Goal: Information Seeking & Learning: Learn about a topic

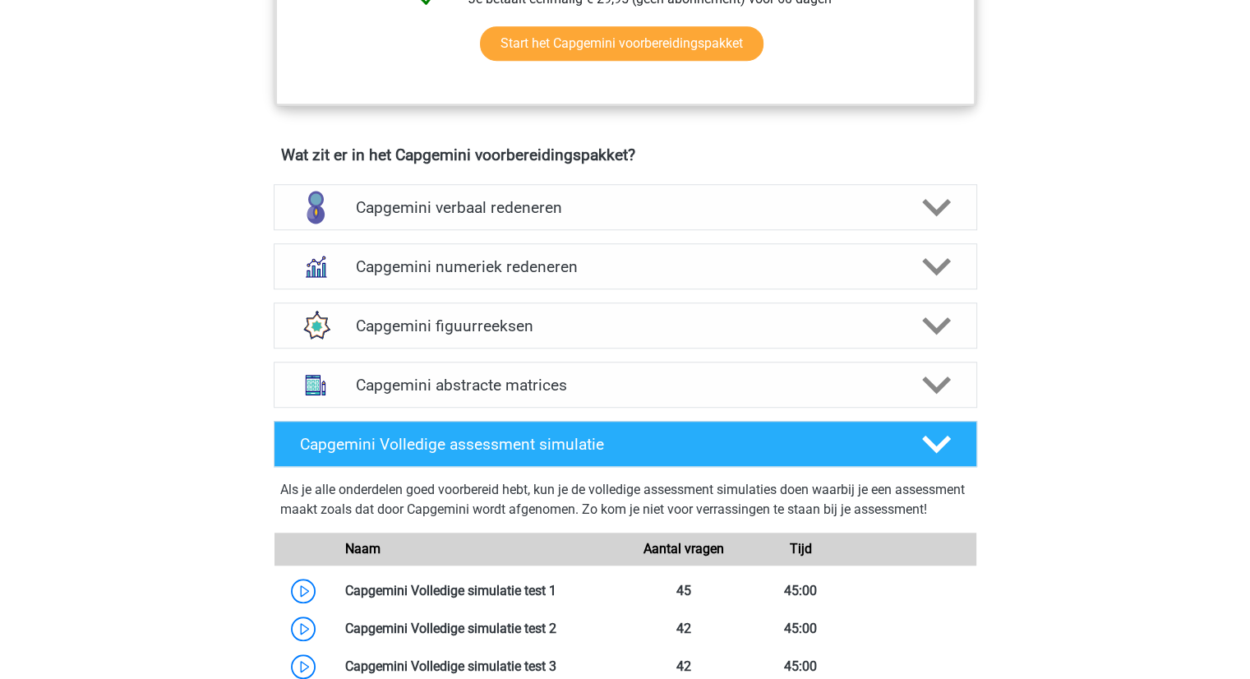
scroll to position [1098, 0]
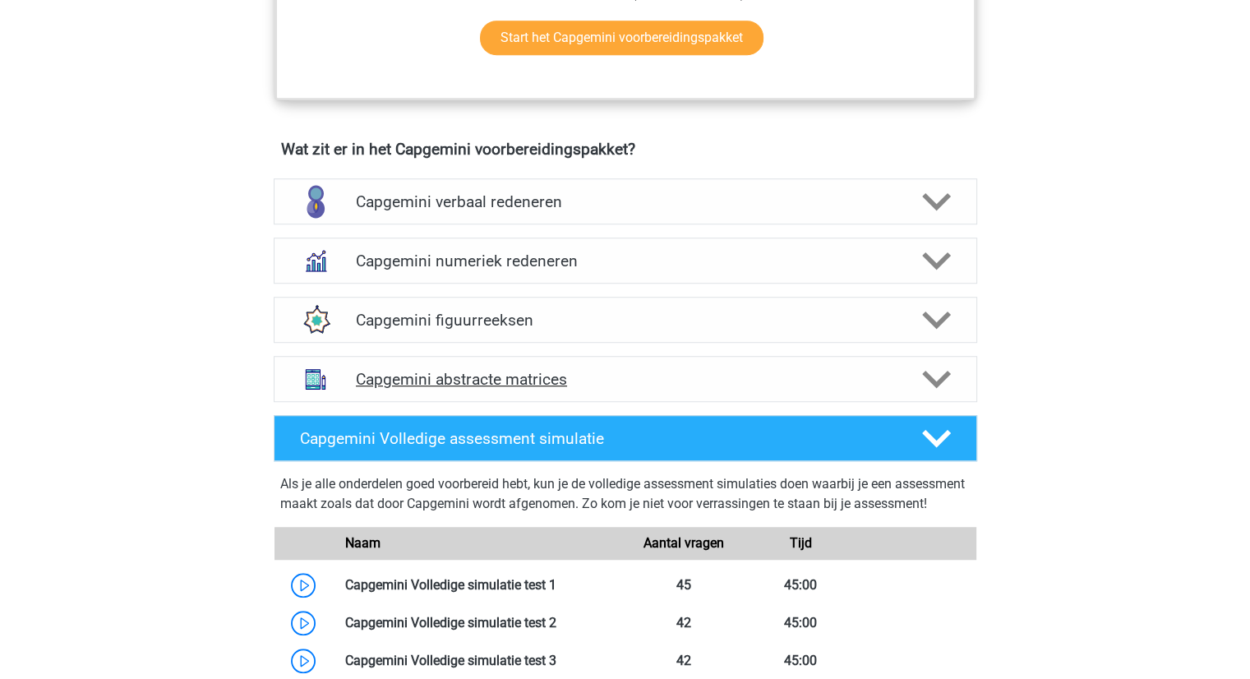
click at [938, 378] on polygon at bounding box center [936, 380] width 29 height 18
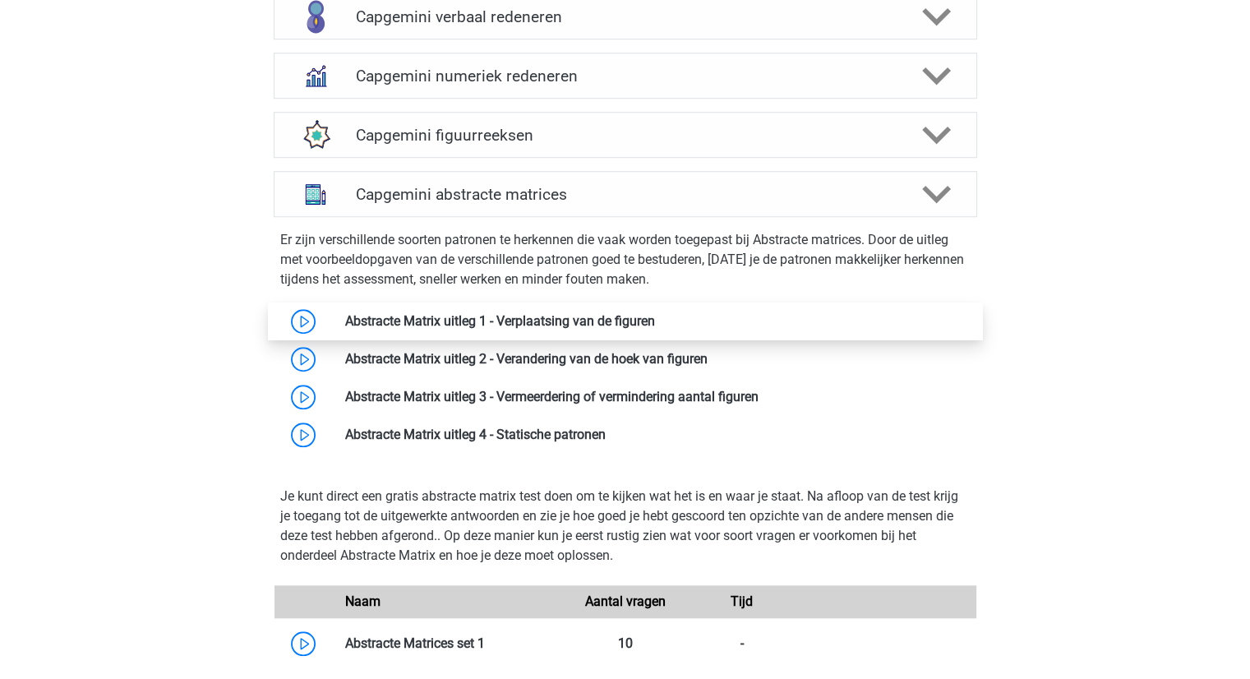
scroll to position [1282, 0]
click at [655, 313] on link at bounding box center [655, 321] width 0 height 16
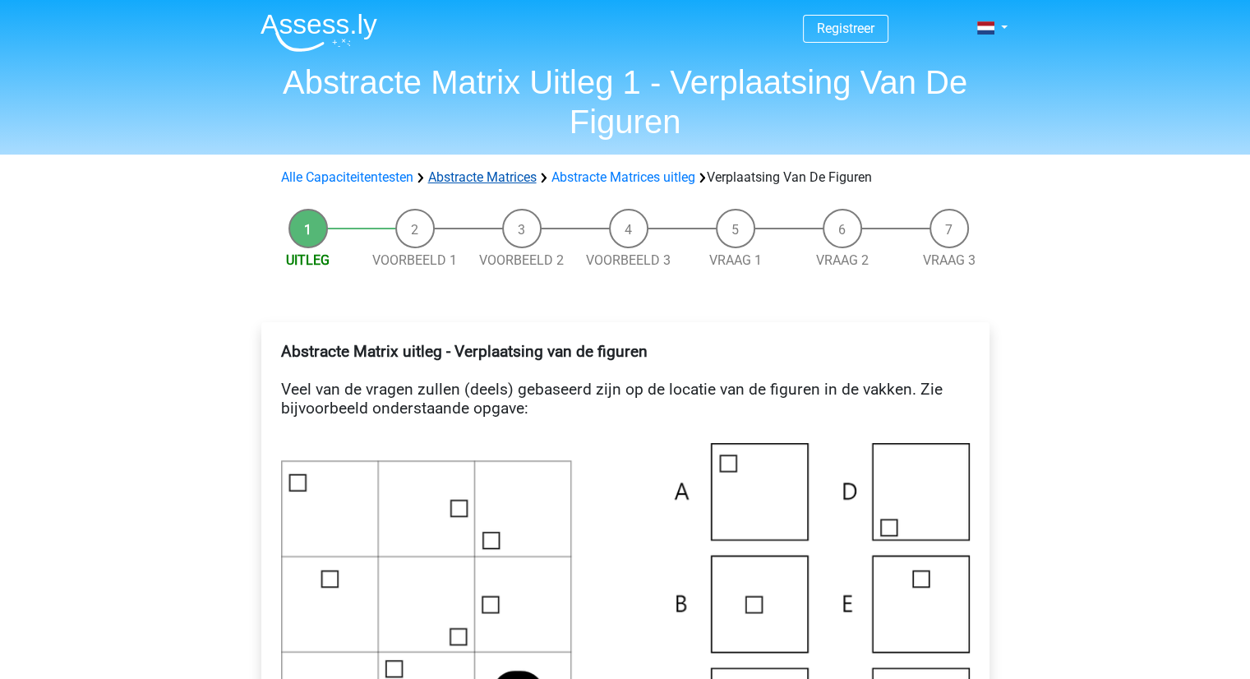
click at [515, 178] on link "Abstracte Matrices" at bounding box center [482, 177] width 109 height 16
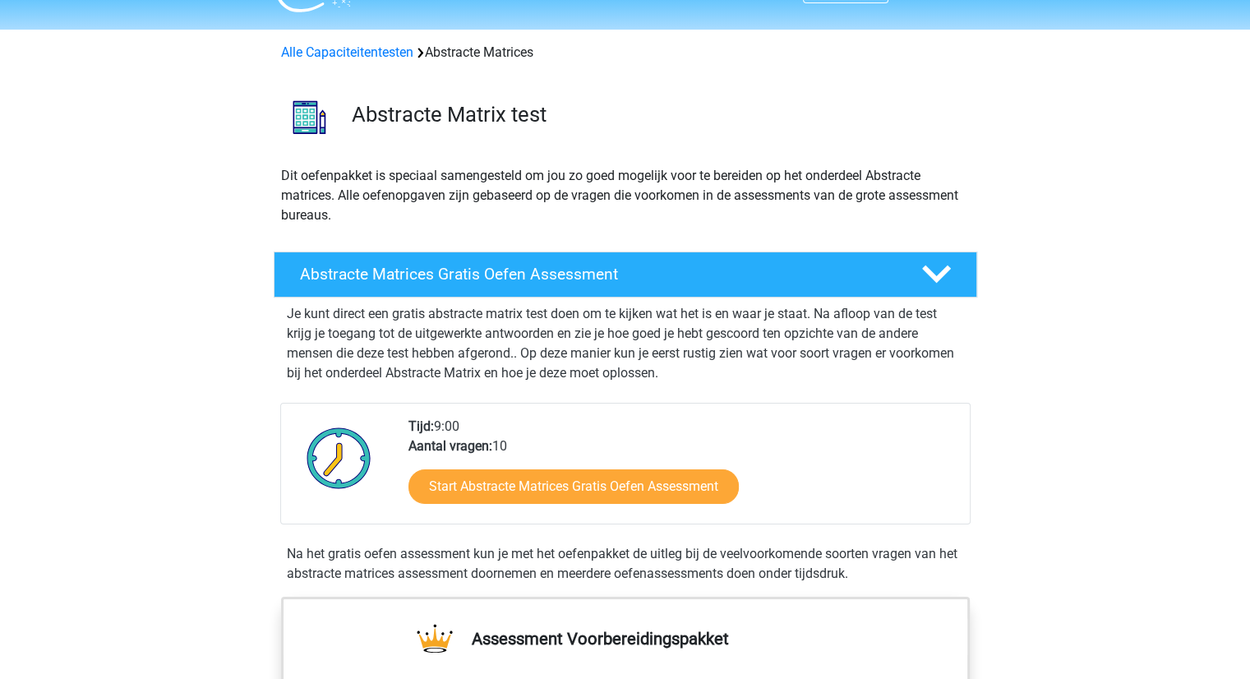
scroll to position [24, 0]
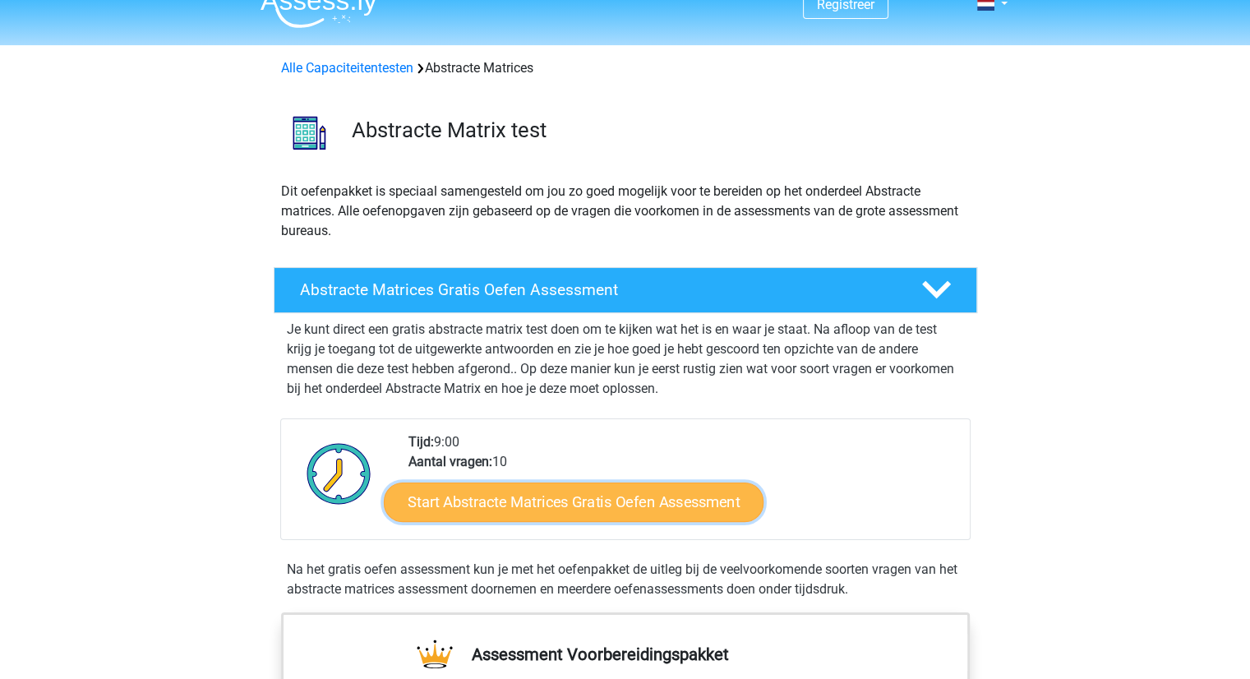
click at [467, 509] on link "Start Abstracte Matrices Gratis Oefen Assessment" at bounding box center [574, 501] width 380 height 39
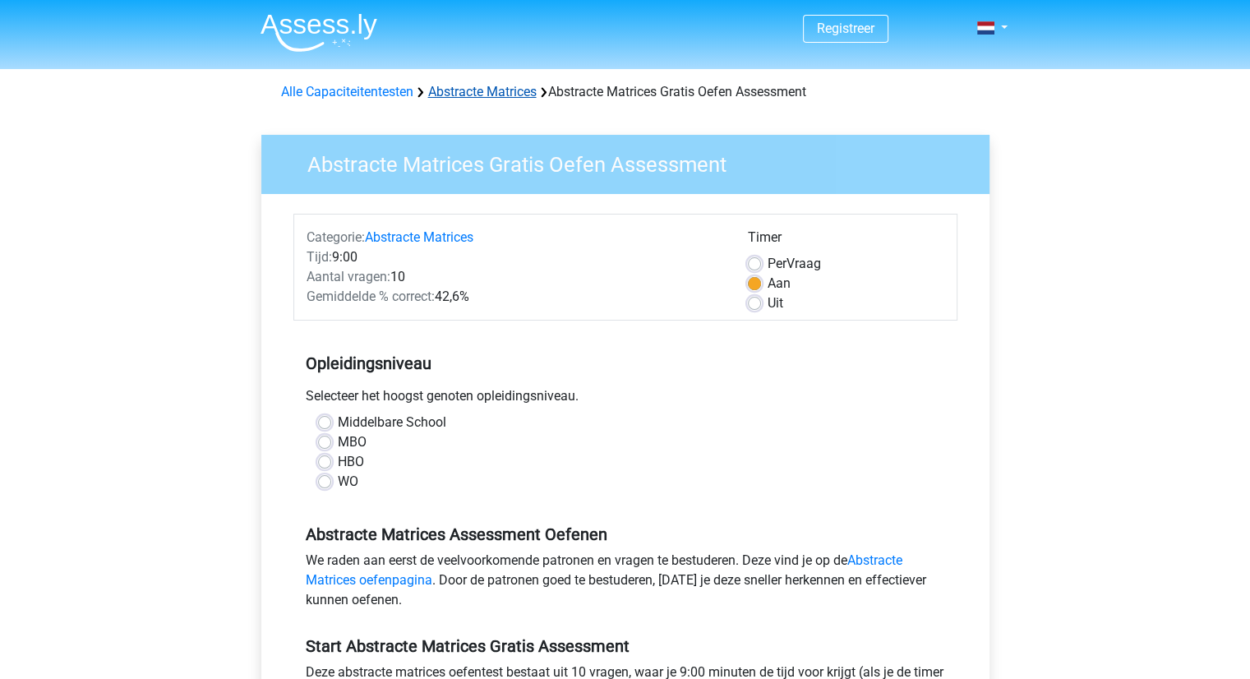
click at [496, 96] on link "Abstracte Matrices" at bounding box center [482, 92] width 109 height 16
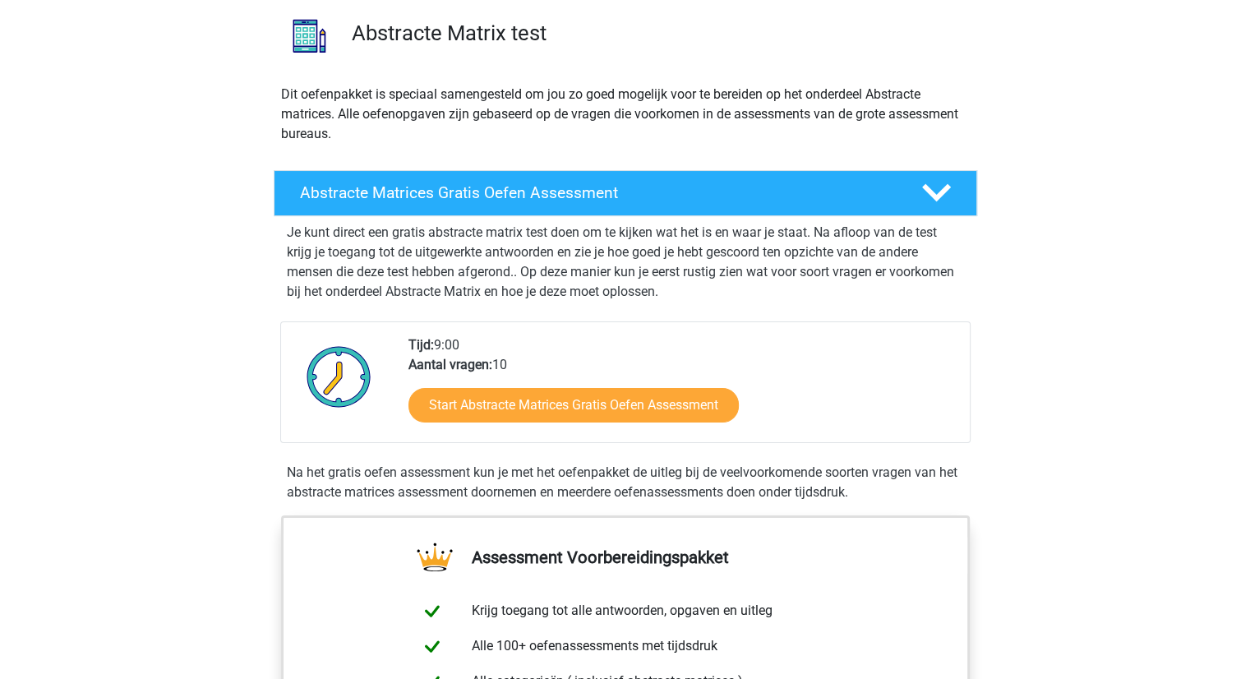
scroll to position [122, 0]
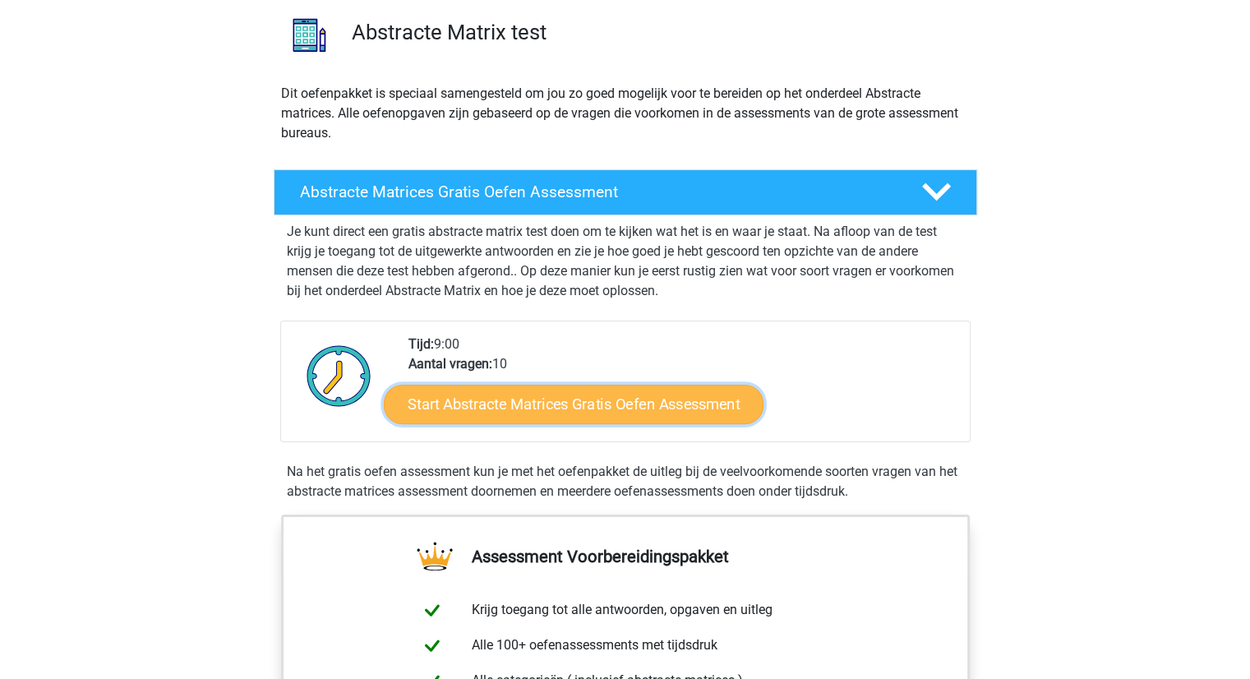
click at [653, 409] on link "Start Abstracte Matrices Gratis Oefen Assessment" at bounding box center [574, 403] width 380 height 39
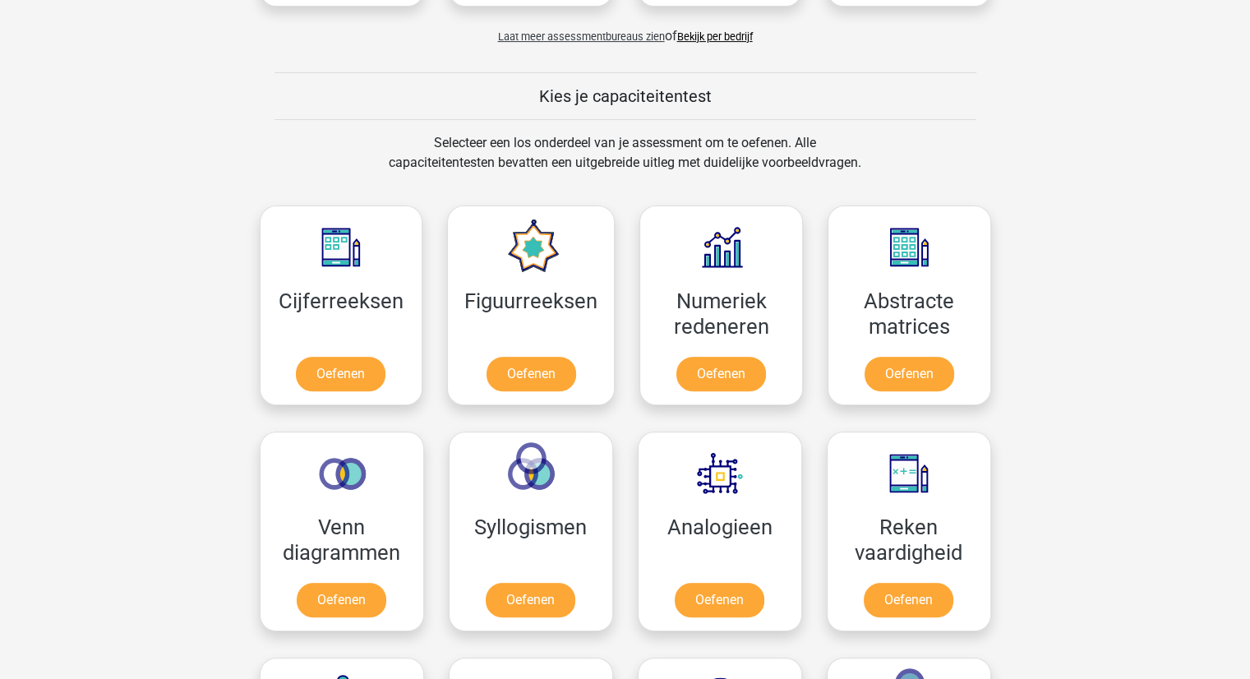
scroll to position [457, 0]
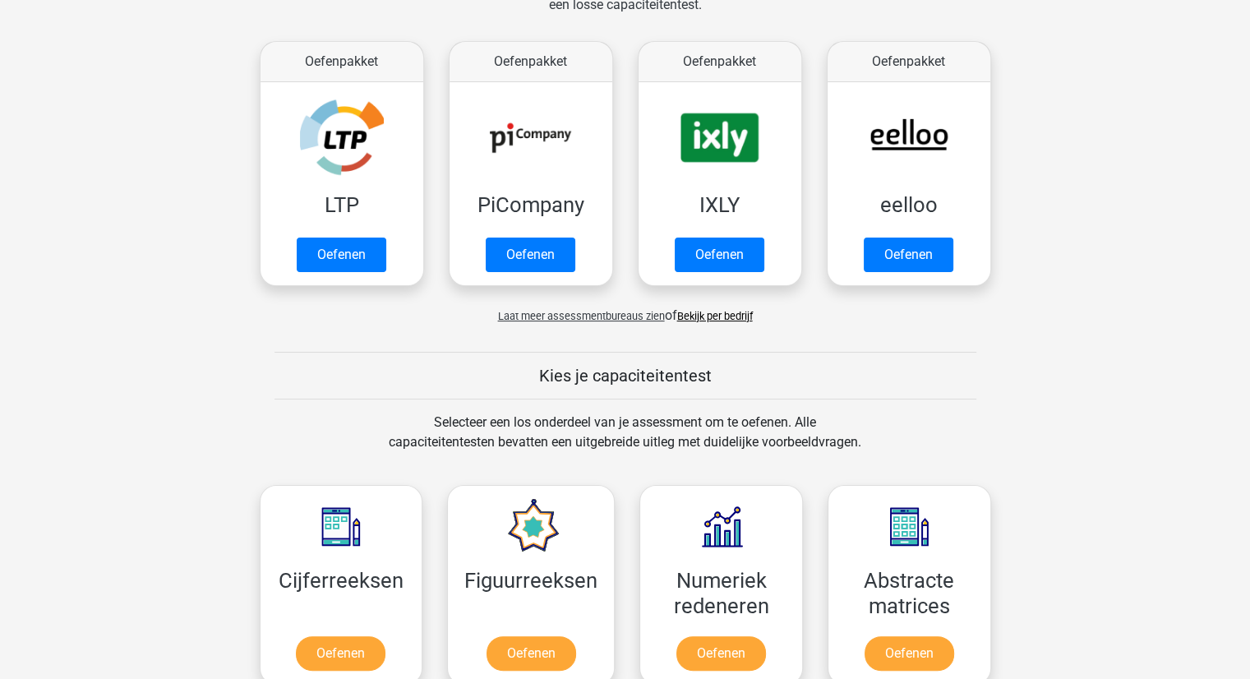
scroll to position [288, 0]
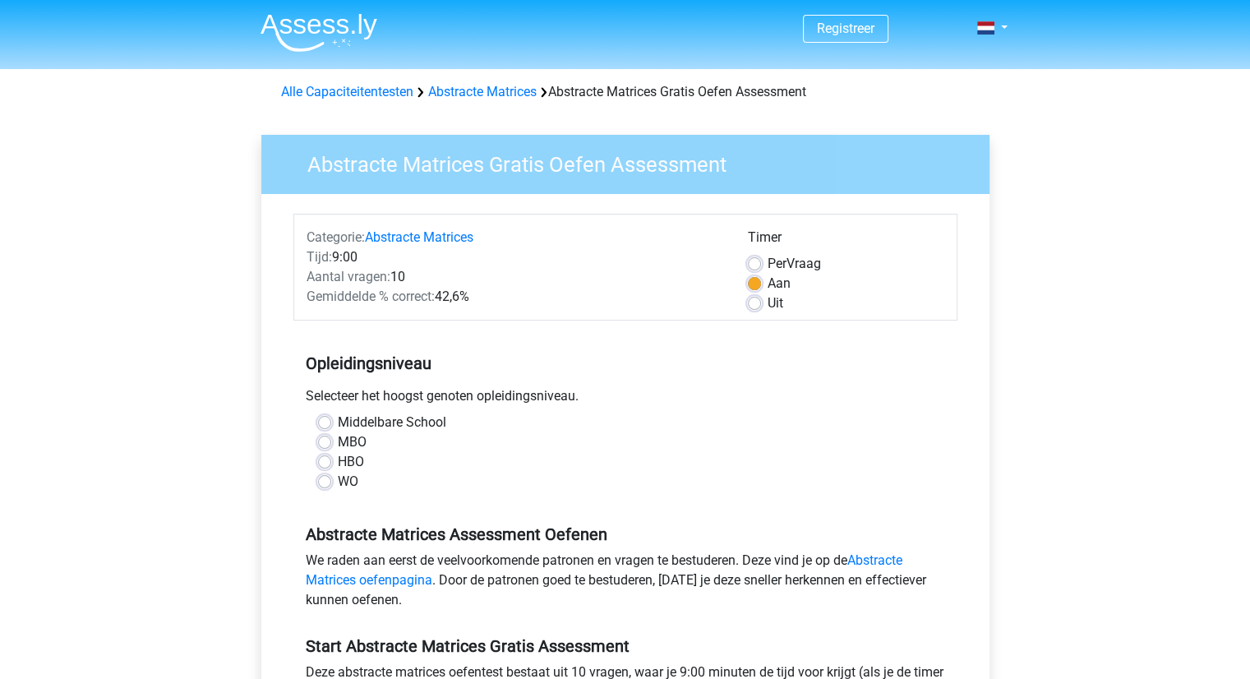
click at [338, 480] on label "WO" at bounding box center [348, 482] width 21 height 20
click at [324, 480] on input "WO" at bounding box center [324, 480] width 13 height 16
radio input "true"
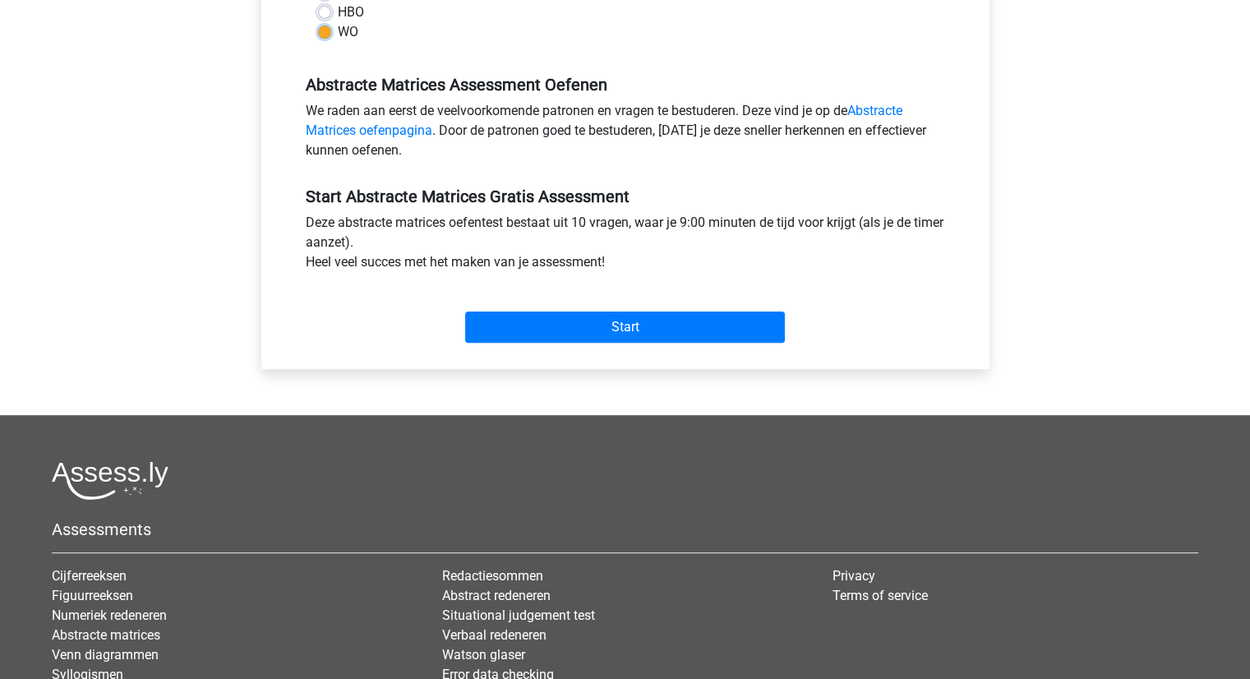
scroll to position [457, 0]
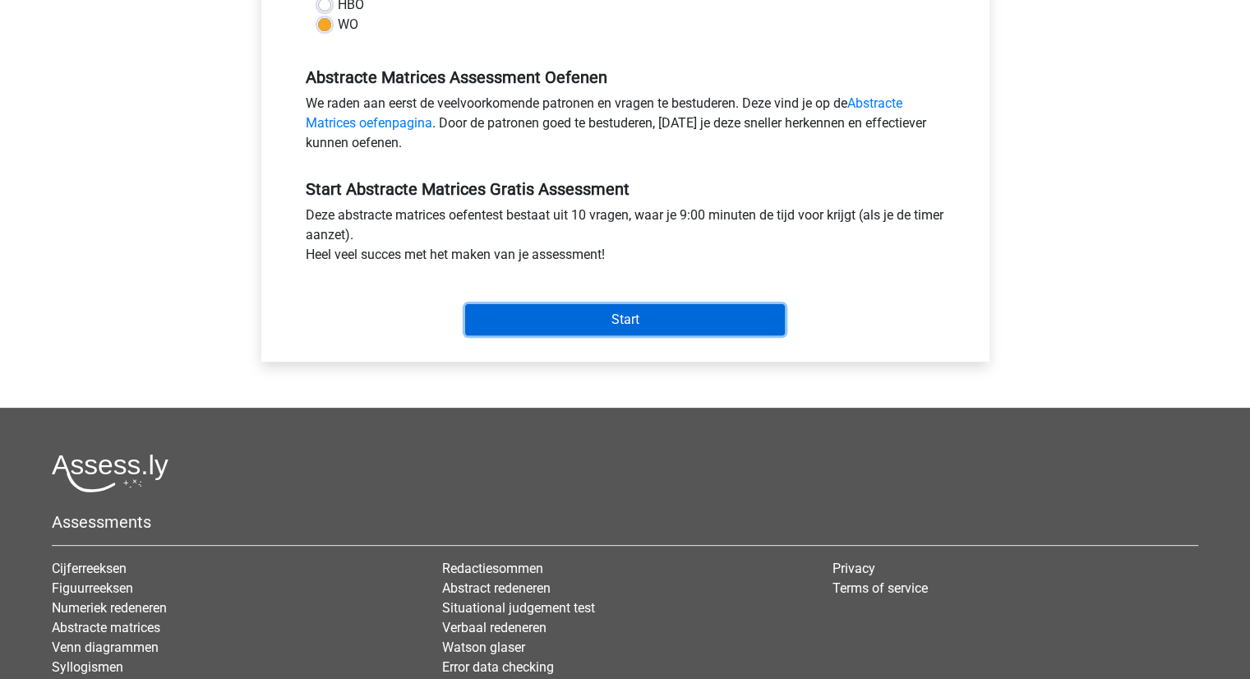
click at [615, 326] on input "Start" at bounding box center [625, 319] width 320 height 31
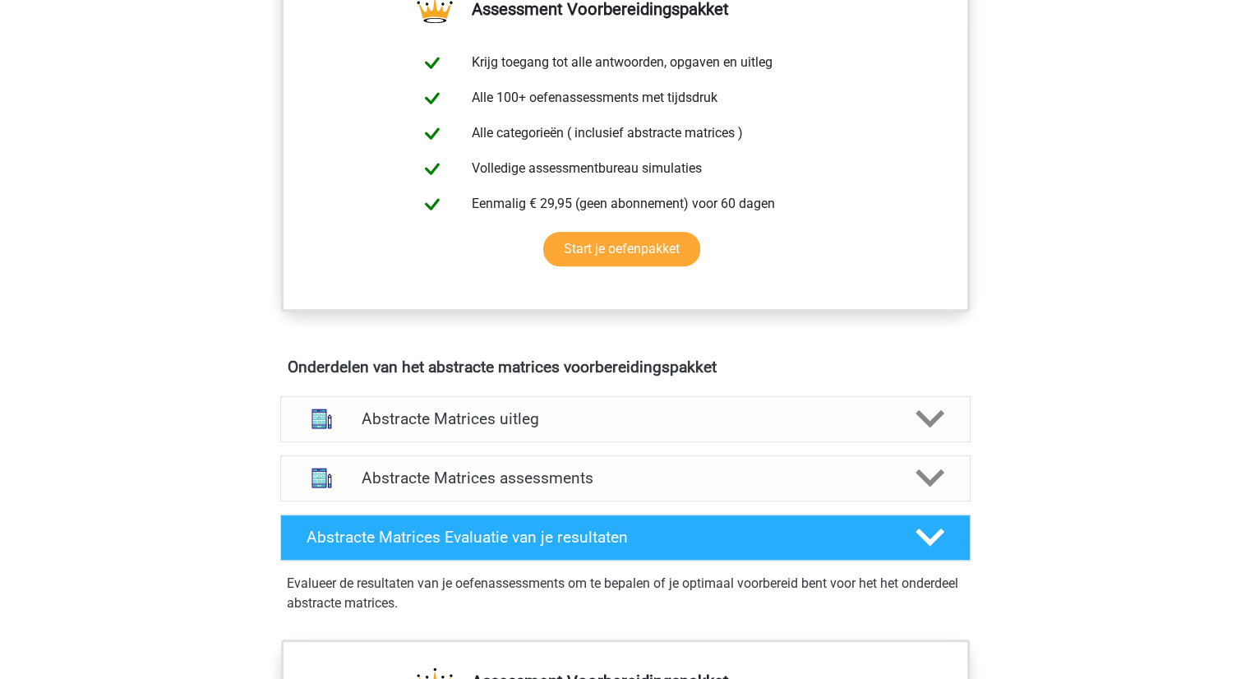
scroll to position [671, 0]
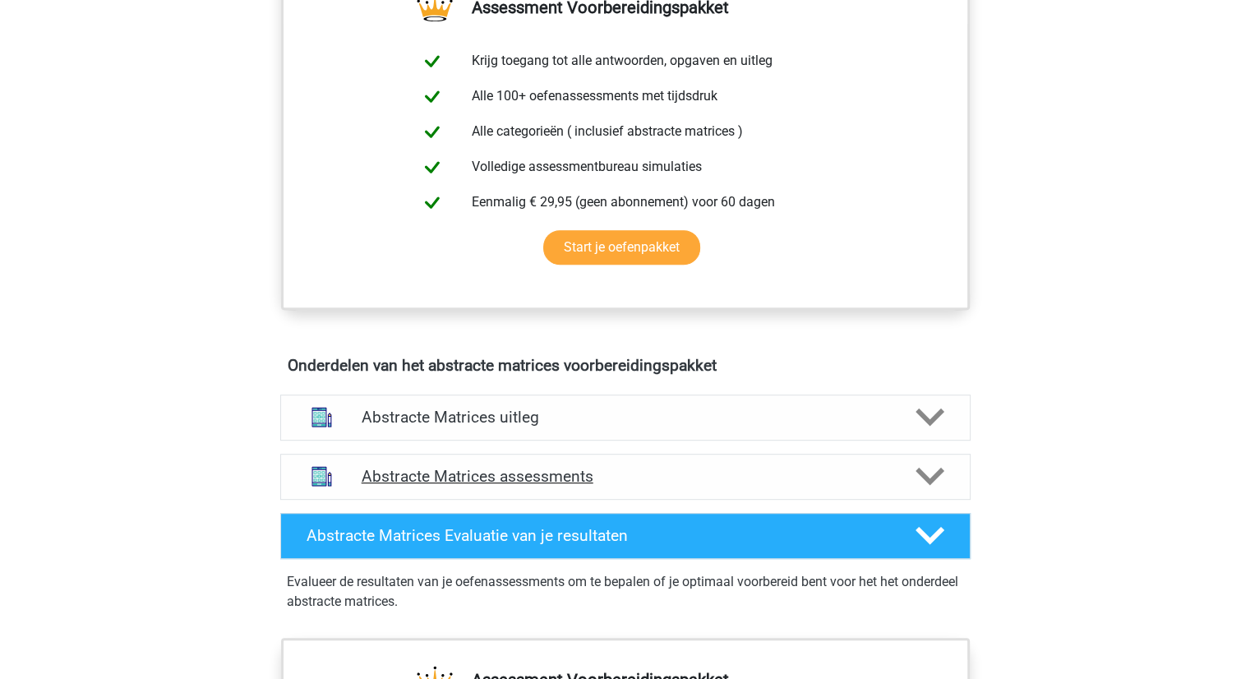
click at [936, 476] on polygon at bounding box center [930, 477] width 29 height 18
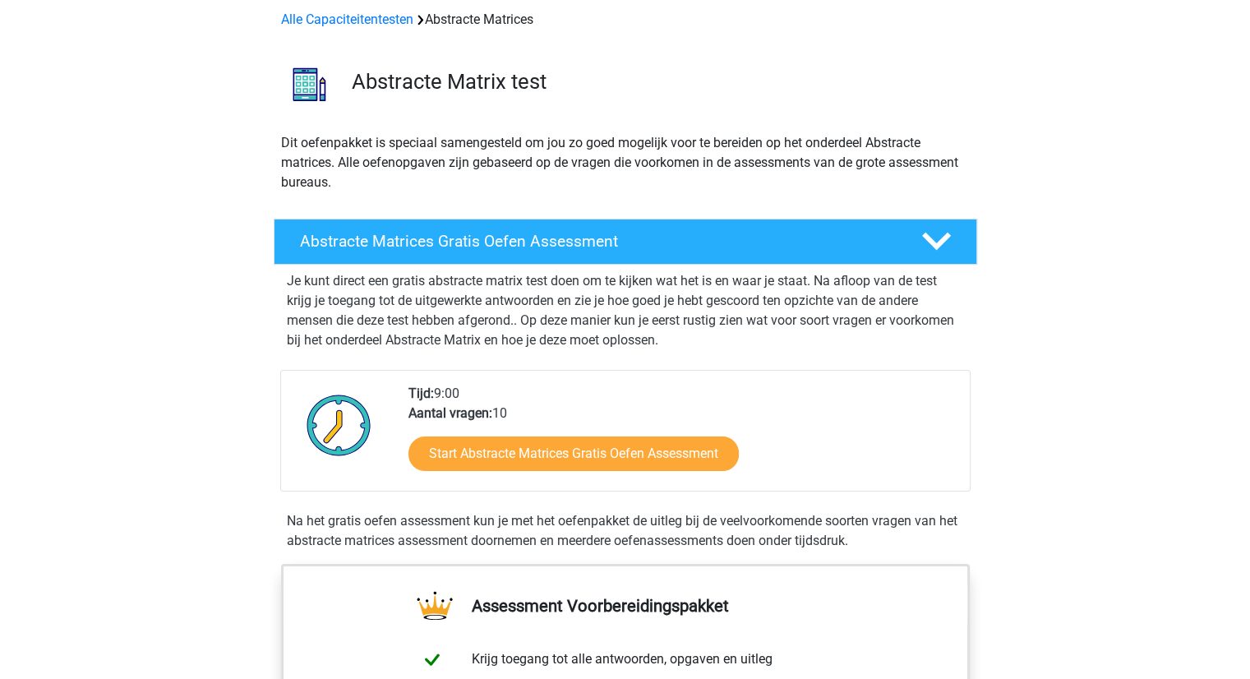
scroll to position [0, 0]
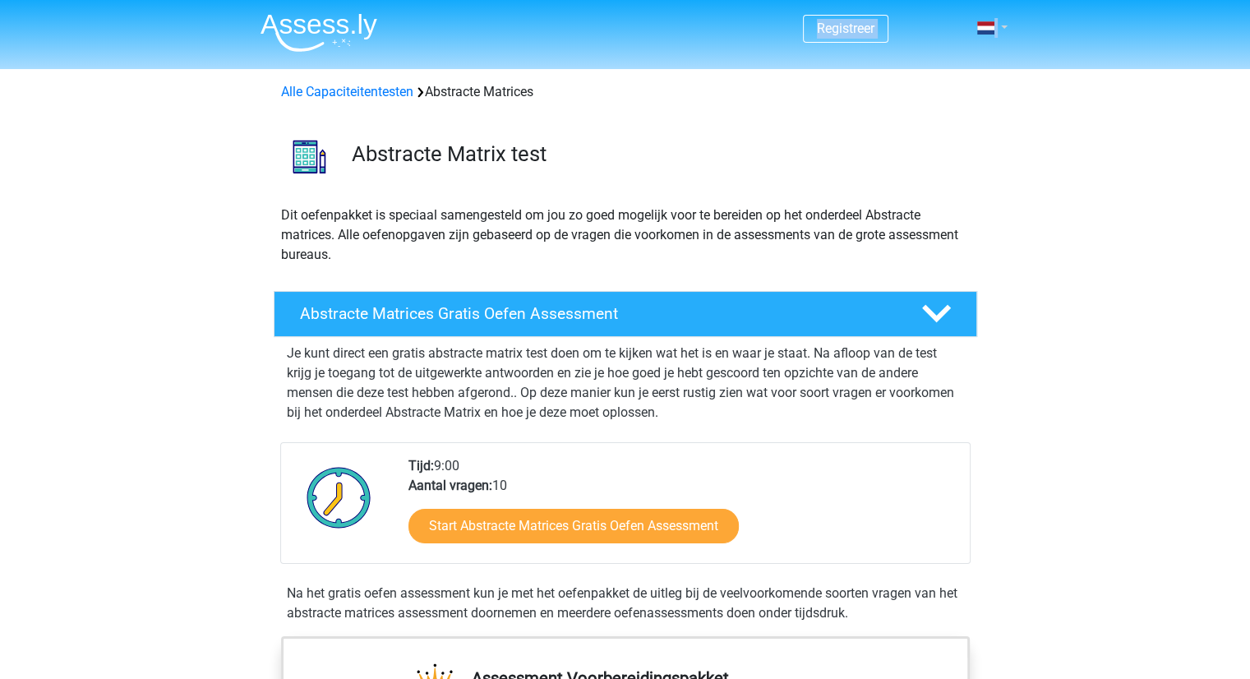
drag, startPoint x: 1011, startPoint y: 23, endPoint x: 1000, endPoint y: 25, distance: 11.8
click at [1000, 25] on div "Registreer Nederlands English" at bounding box center [625, 28] width 781 height 53
click at [1137, 51] on header "Registreer Nederlands English" at bounding box center [625, 34] width 1250 height 69
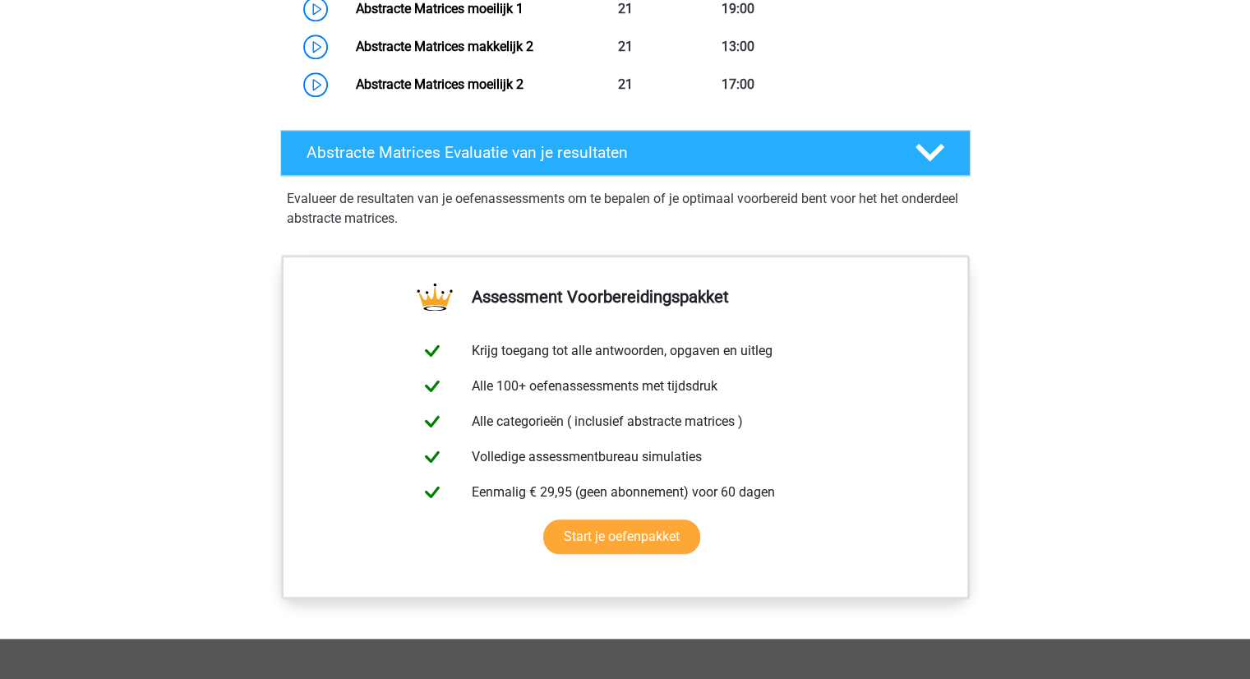
scroll to position [2114, 0]
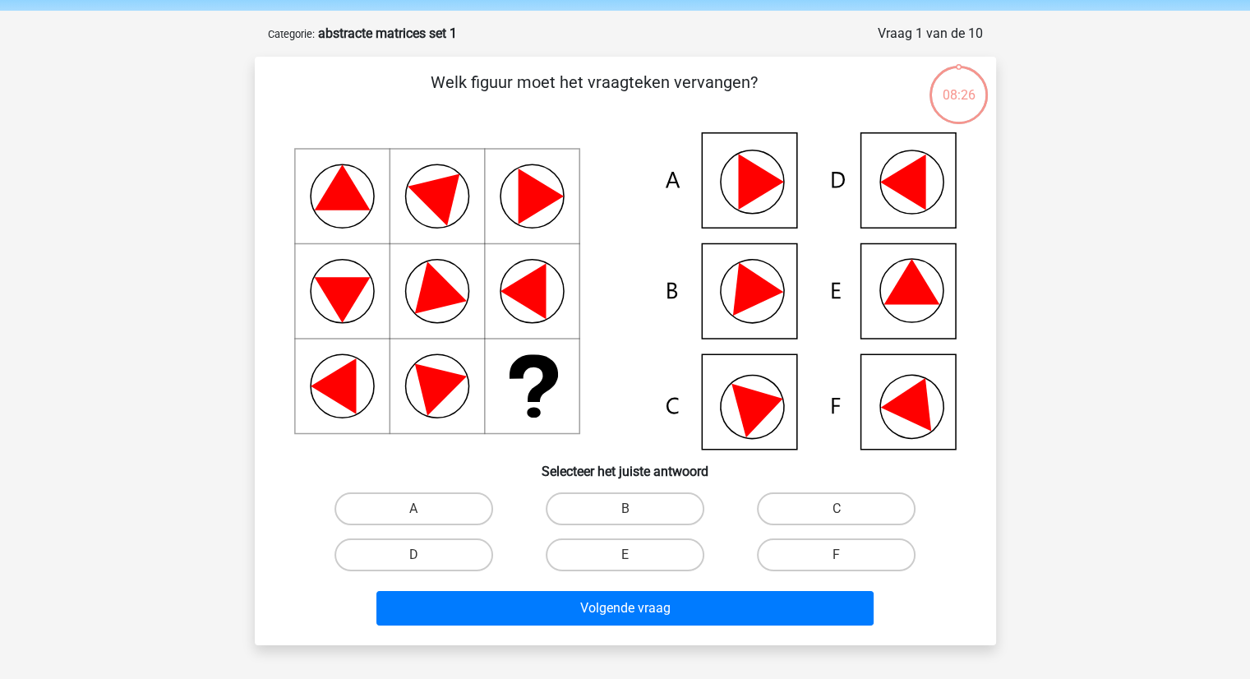
scroll to position [59, 0]
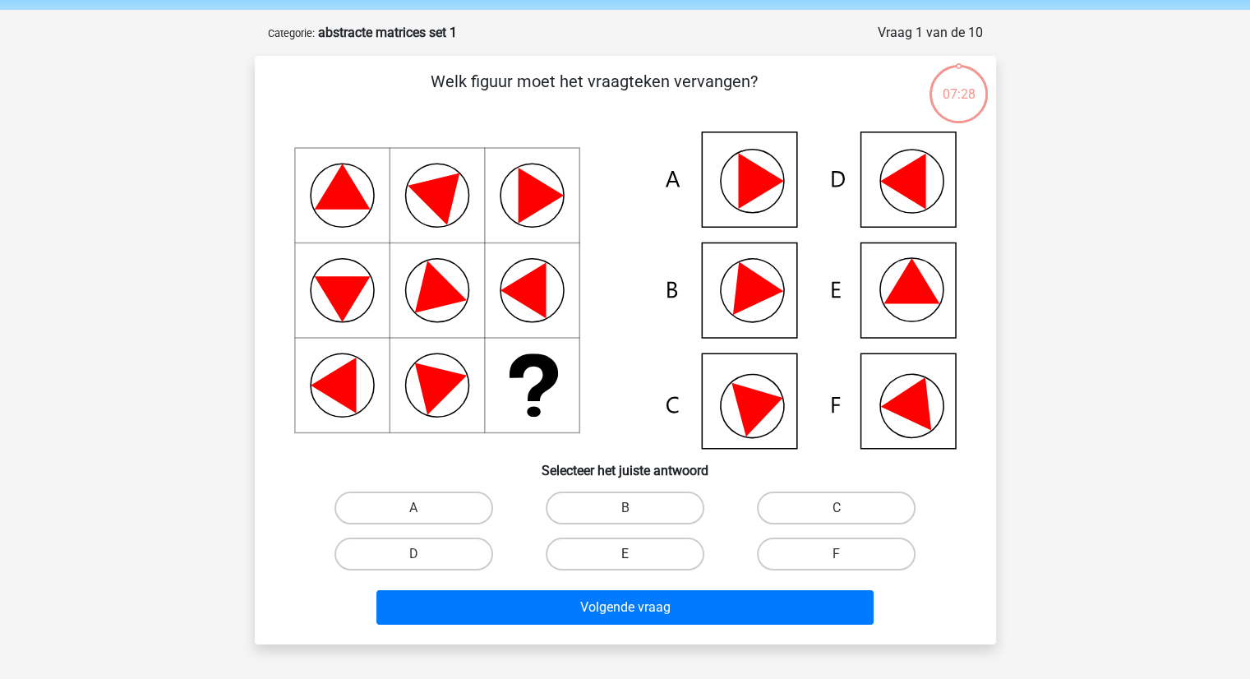
click at [601, 552] on label "E" at bounding box center [625, 554] width 159 height 33
click at [625, 554] on input "E" at bounding box center [630, 559] width 11 height 11
radio input "true"
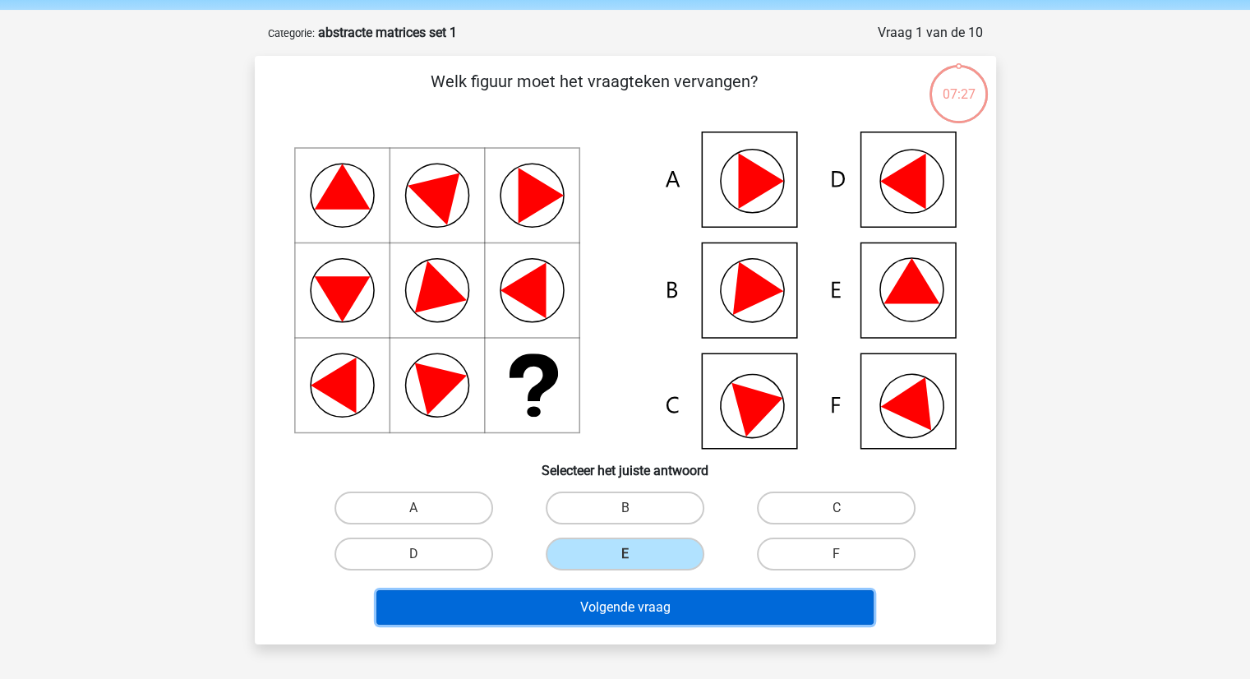
click at [605, 602] on button "Volgende vraag" at bounding box center [625, 607] width 497 height 35
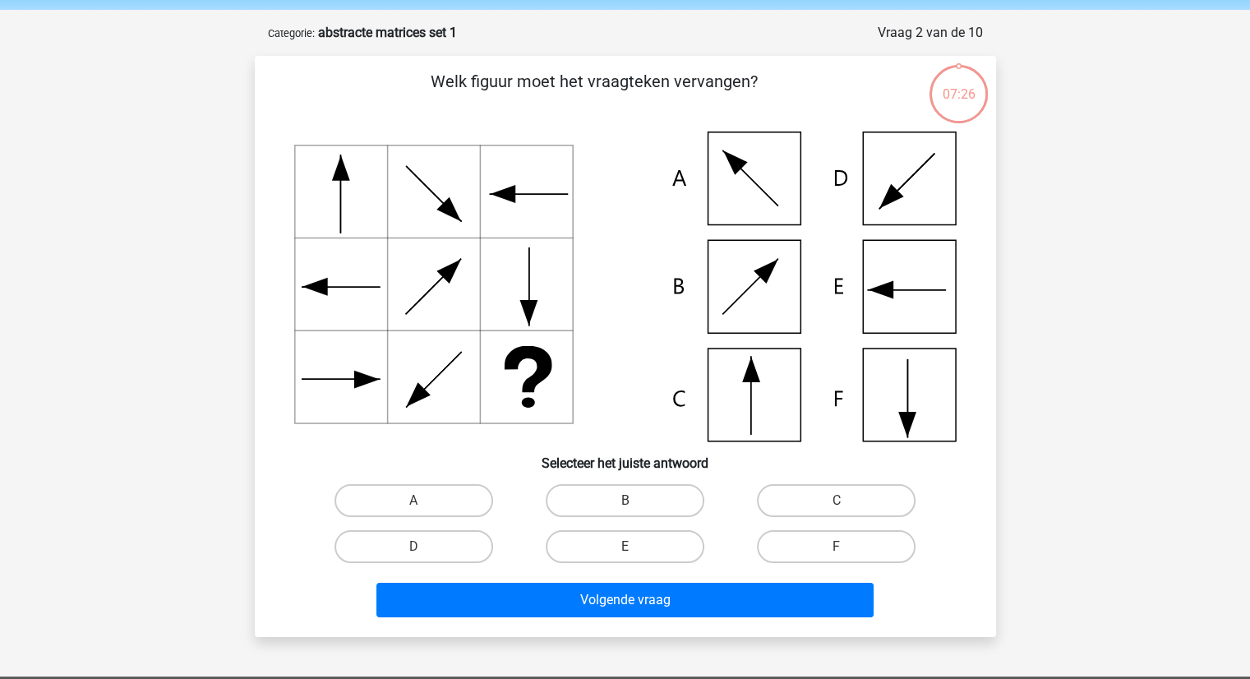
scroll to position [82, 0]
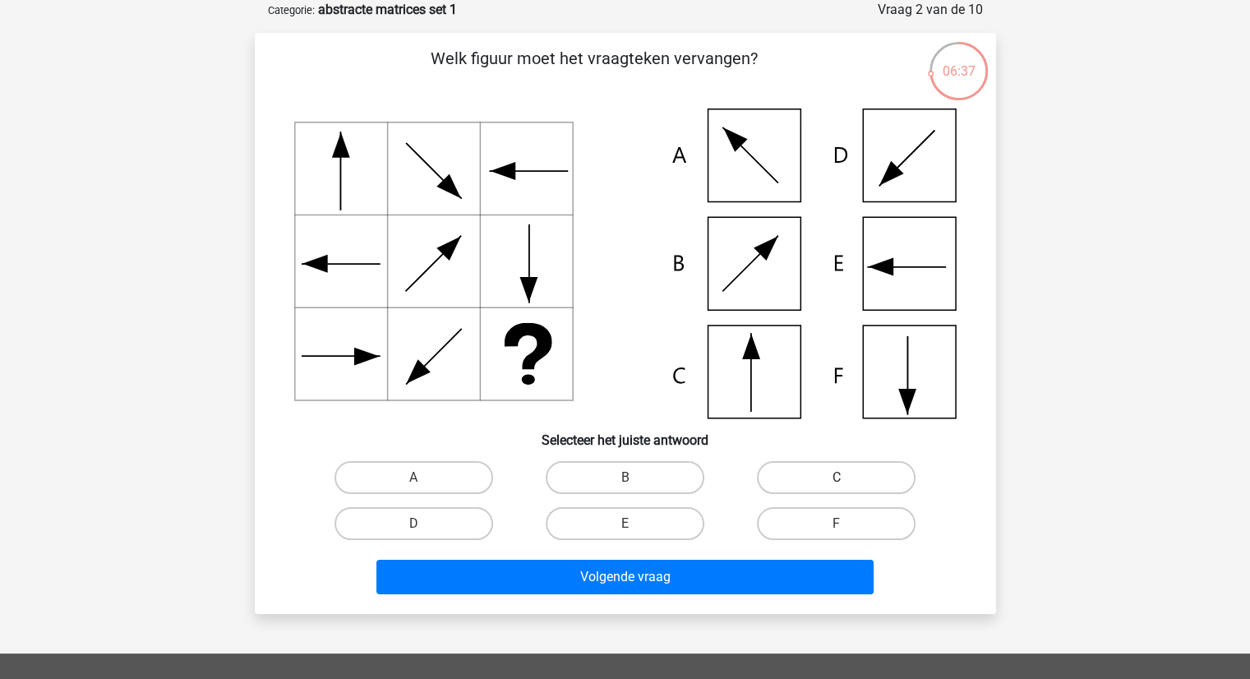
click at [862, 472] on label "C" at bounding box center [836, 477] width 159 height 33
click at [848, 478] on input "C" at bounding box center [842, 483] width 11 height 11
radio input "true"
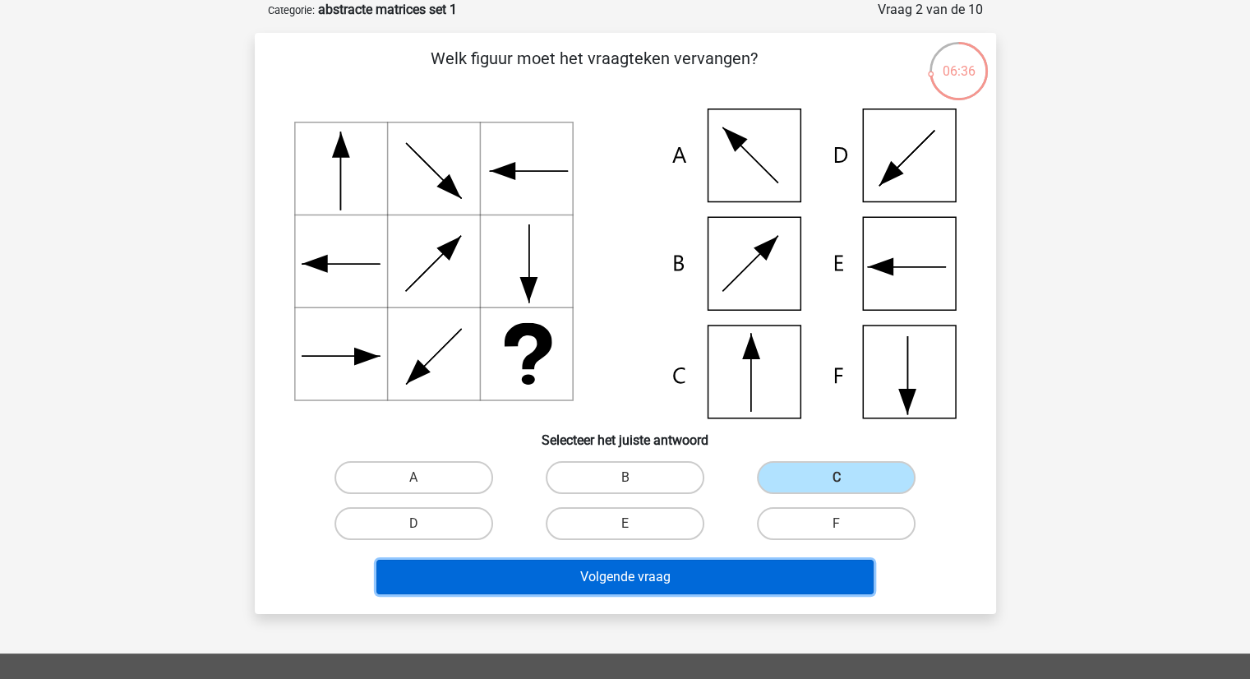
click at [720, 586] on button "Volgende vraag" at bounding box center [625, 577] width 497 height 35
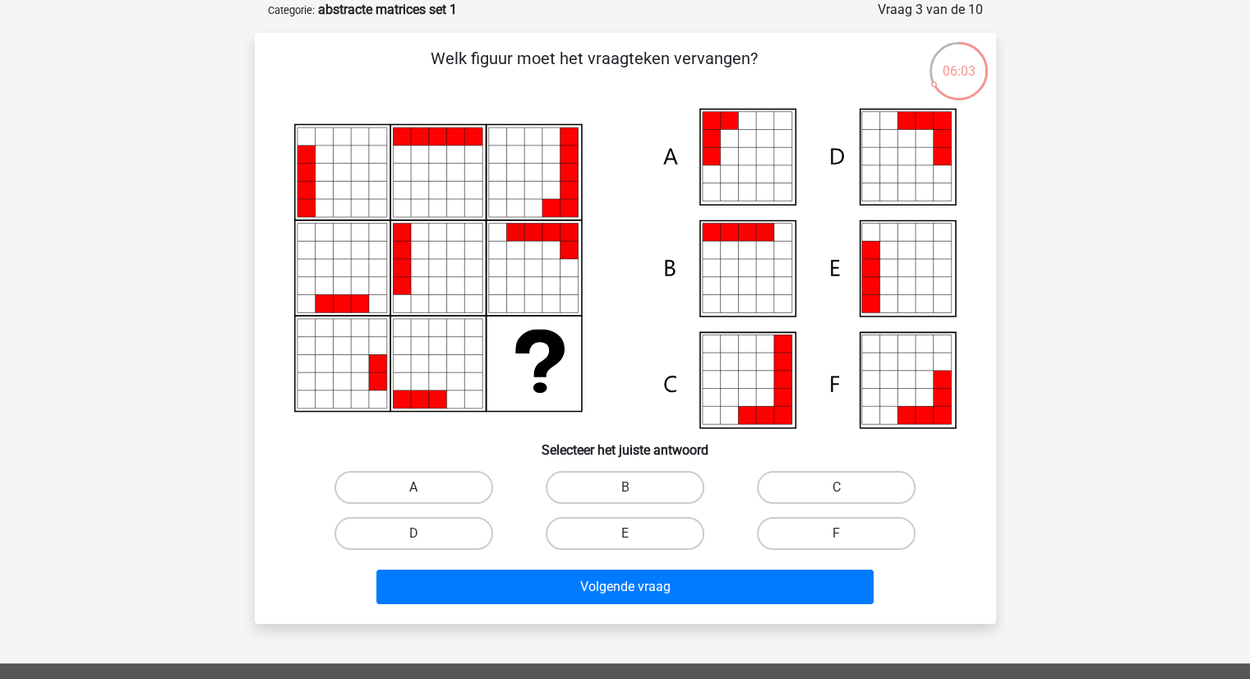
click at [440, 483] on label "A" at bounding box center [414, 487] width 159 height 33
click at [424, 488] on input "A" at bounding box center [419, 493] width 11 height 11
radio input "true"
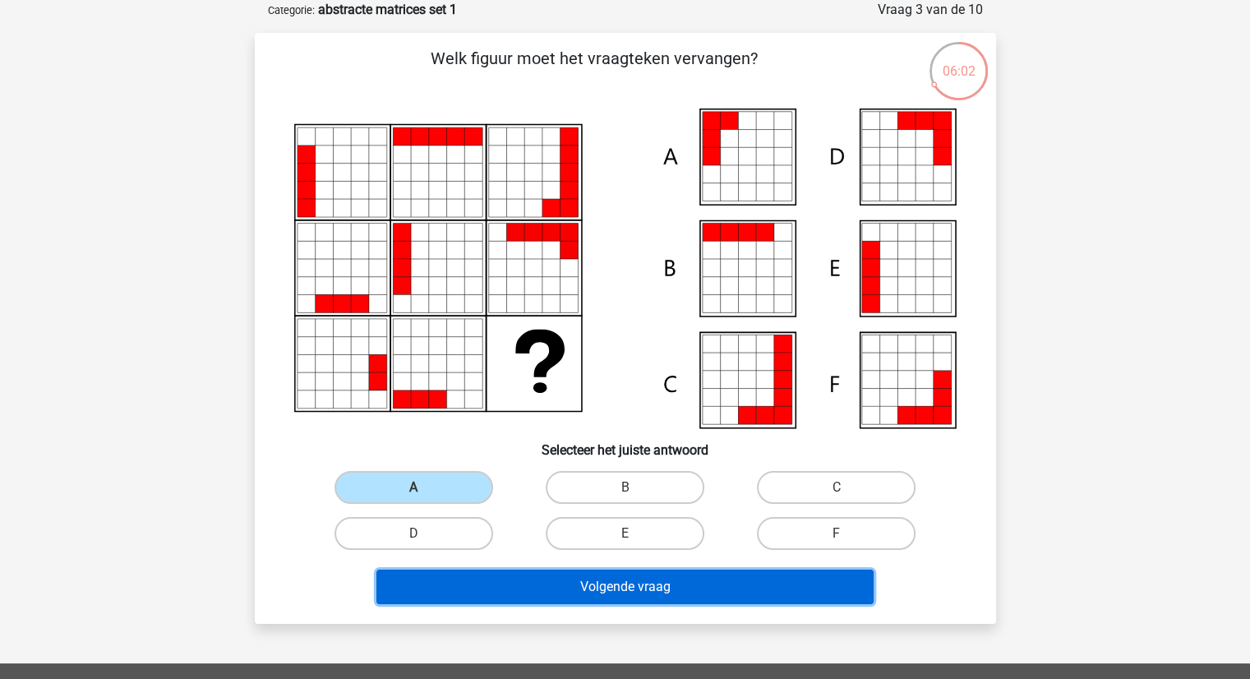
click at [533, 589] on button "Volgende vraag" at bounding box center [625, 587] width 497 height 35
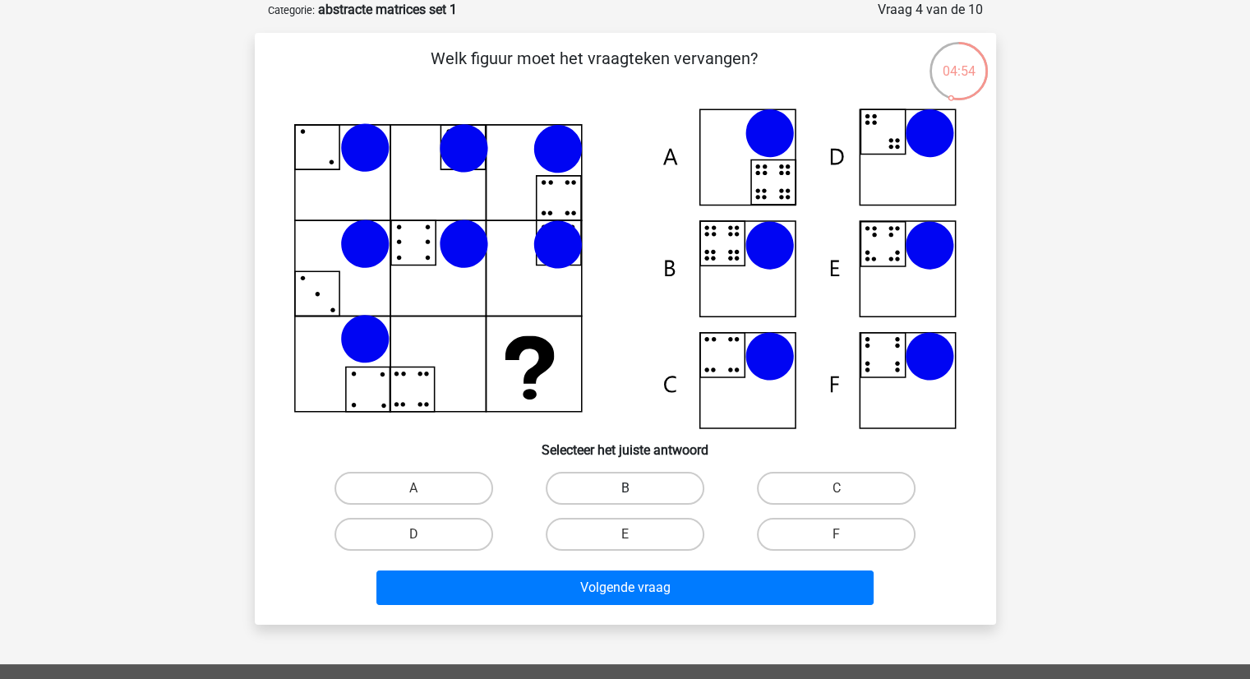
click at [592, 491] on label "B" at bounding box center [625, 488] width 159 height 33
click at [625, 491] on input "B" at bounding box center [630, 493] width 11 height 11
radio input "true"
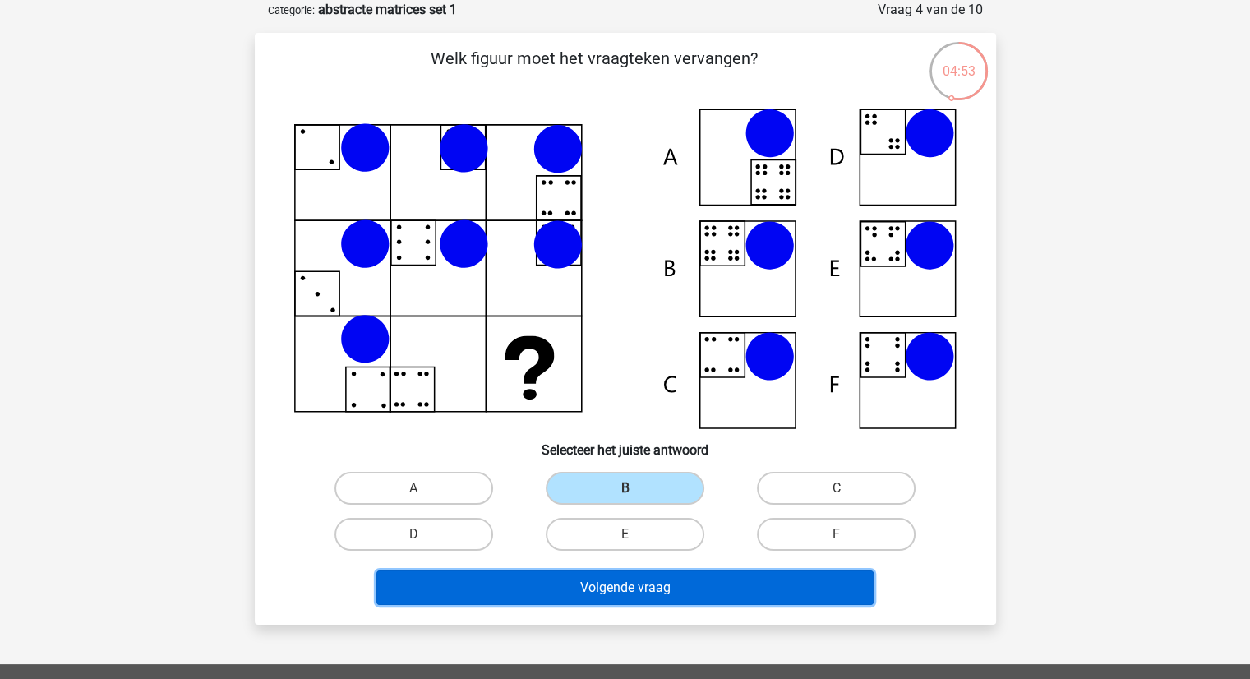
click at [603, 578] on button "Volgende vraag" at bounding box center [625, 588] width 497 height 35
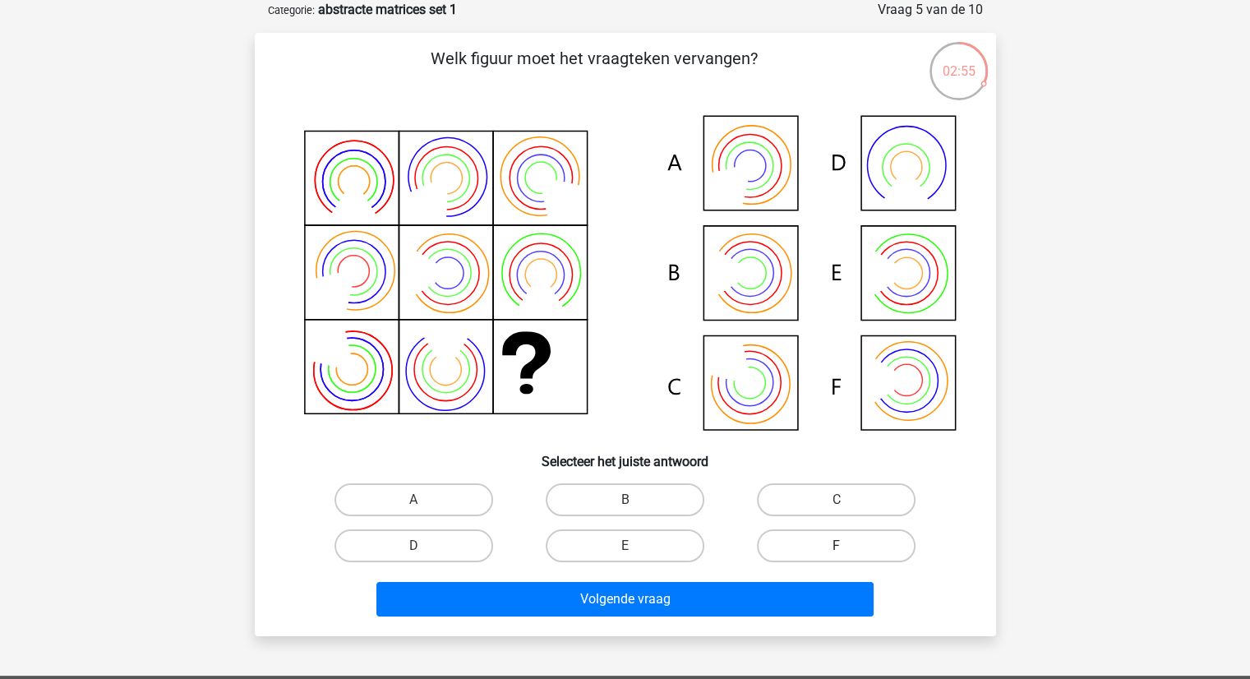
click at [823, 557] on label "F" at bounding box center [836, 545] width 159 height 33
click at [837, 557] on input "F" at bounding box center [842, 551] width 11 height 11
radio input "true"
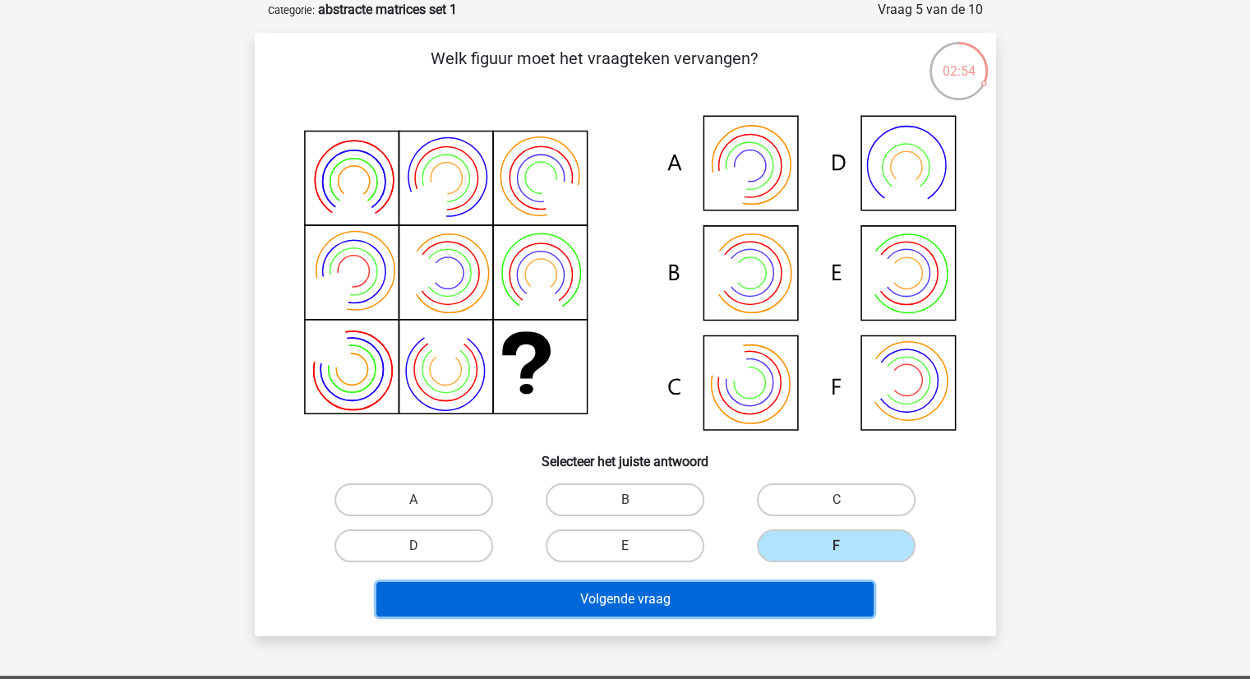
click at [769, 595] on button "Volgende vraag" at bounding box center [625, 599] width 497 height 35
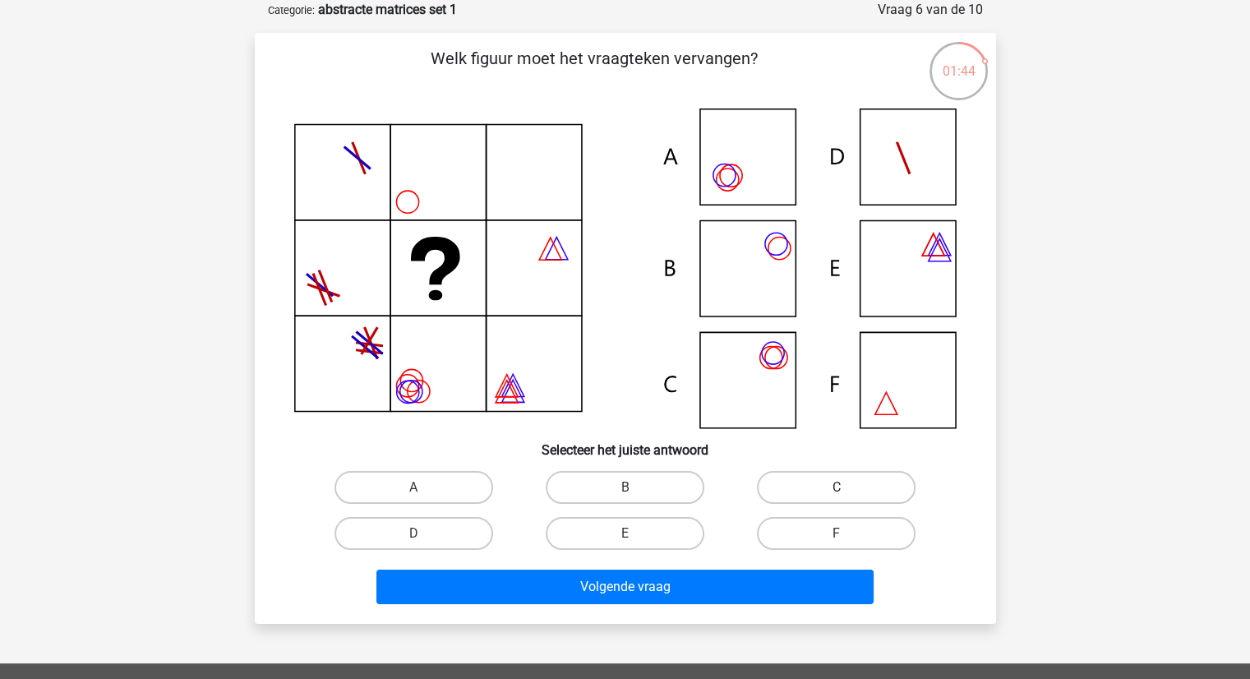
click at [788, 474] on label "C" at bounding box center [836, 487] width 159 height 33
click at [837, 488] on input "C" at bounding box center [842, 493] width 11 height 11
radio input "true"
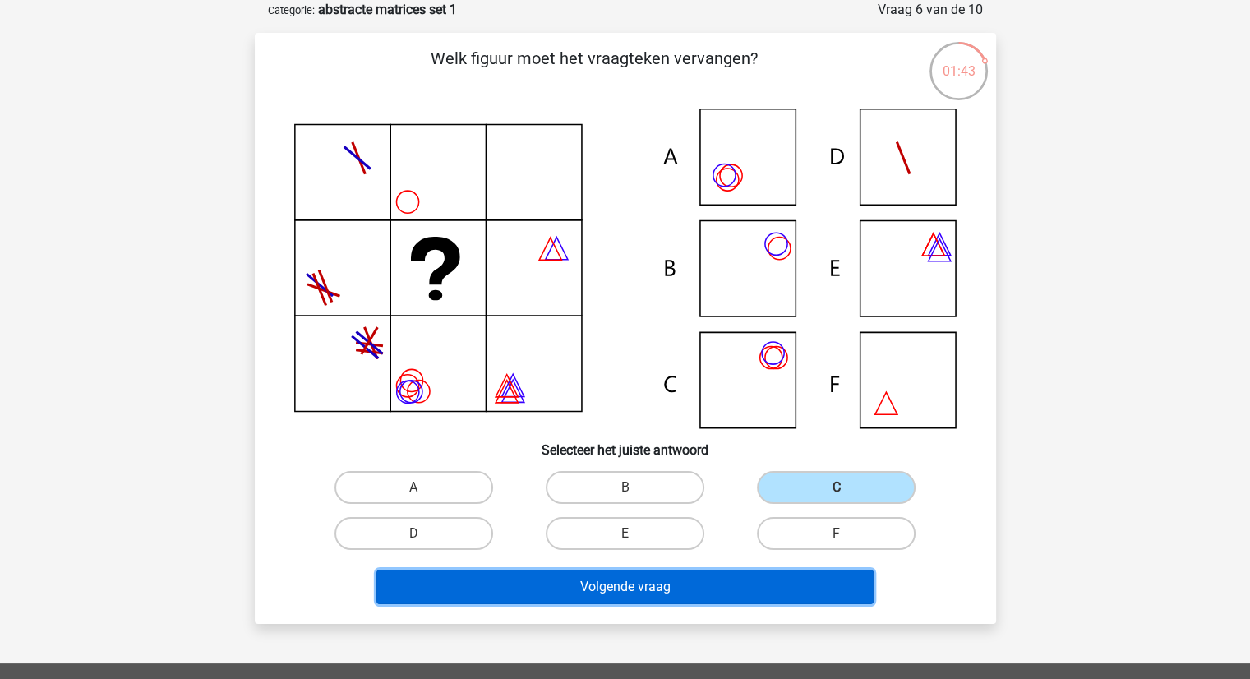
click at [728, 598] on button "Volgende vraag" at bounding box center [625, 587] width 497 height 35
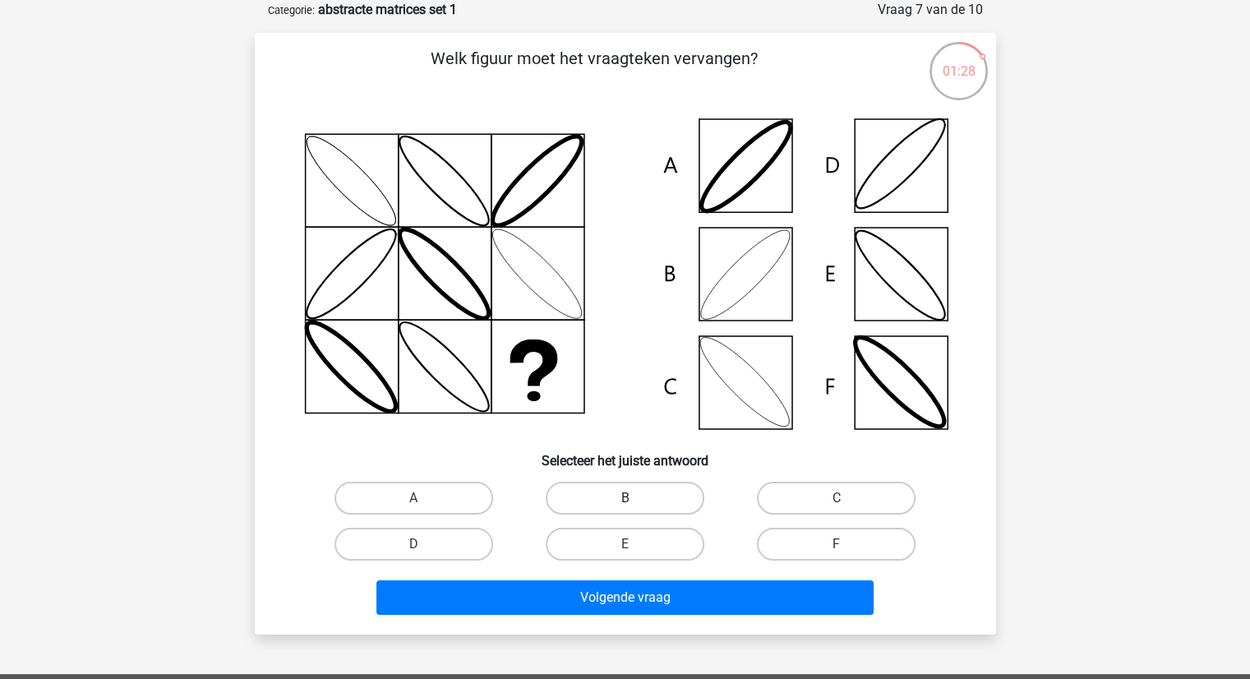
click at [608, 498] on label "B" at bounding box center [625, 498] width 159 height 33
click at [625, 498] on input "B" at bounding box center [630, 503] width 11 height 11
radio input "true"
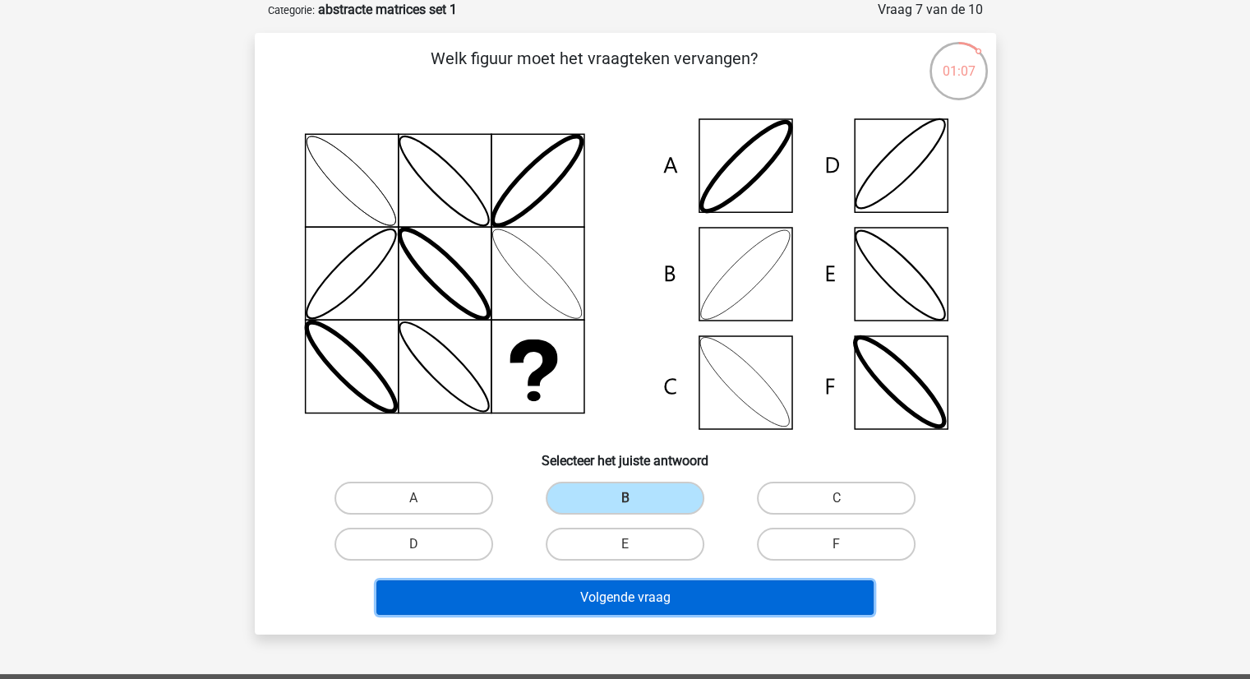
click at [566, 602] on button "Volgende vraag" at bounding box center [625, 597] width 497 height 35
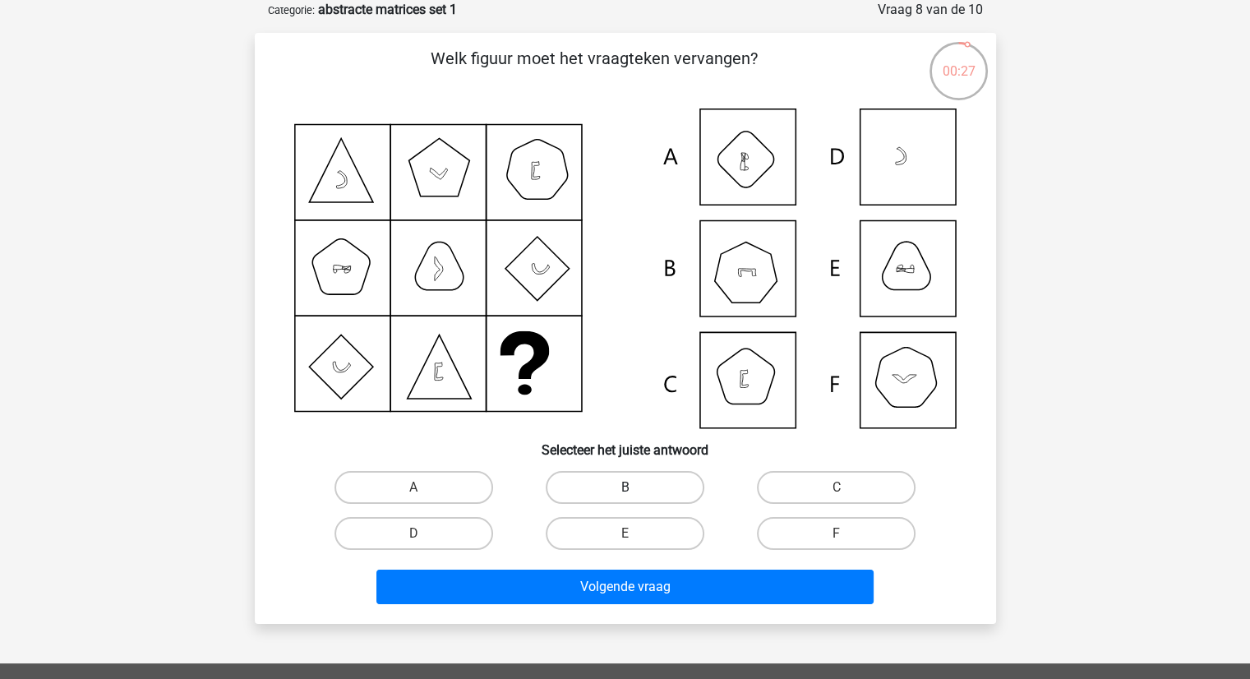
click at [648, 489] on label "B" at bounding box center [625, 487] width 159 height 33
click at [635, 489] on input "B" at bounding box center [630, 493] width 11 height 11
radio input "true"
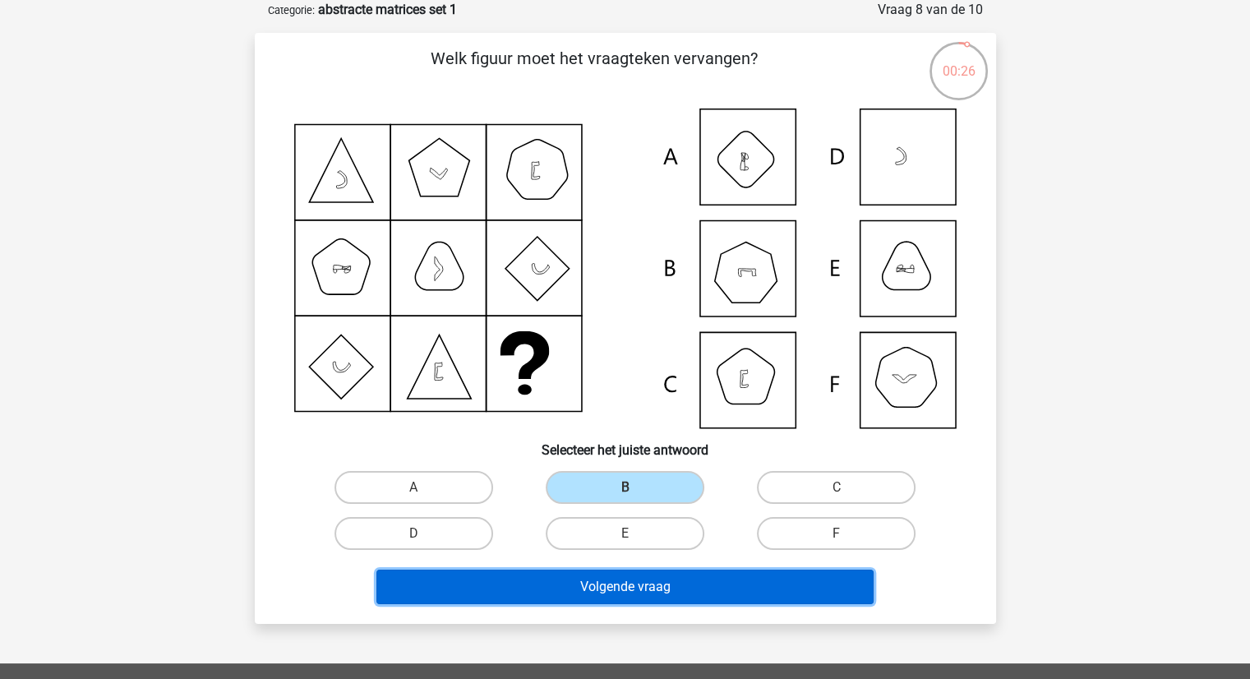
click at [645, 580] on button "Volgende vraag" at bounding box center [625, 587] width 497 height 35
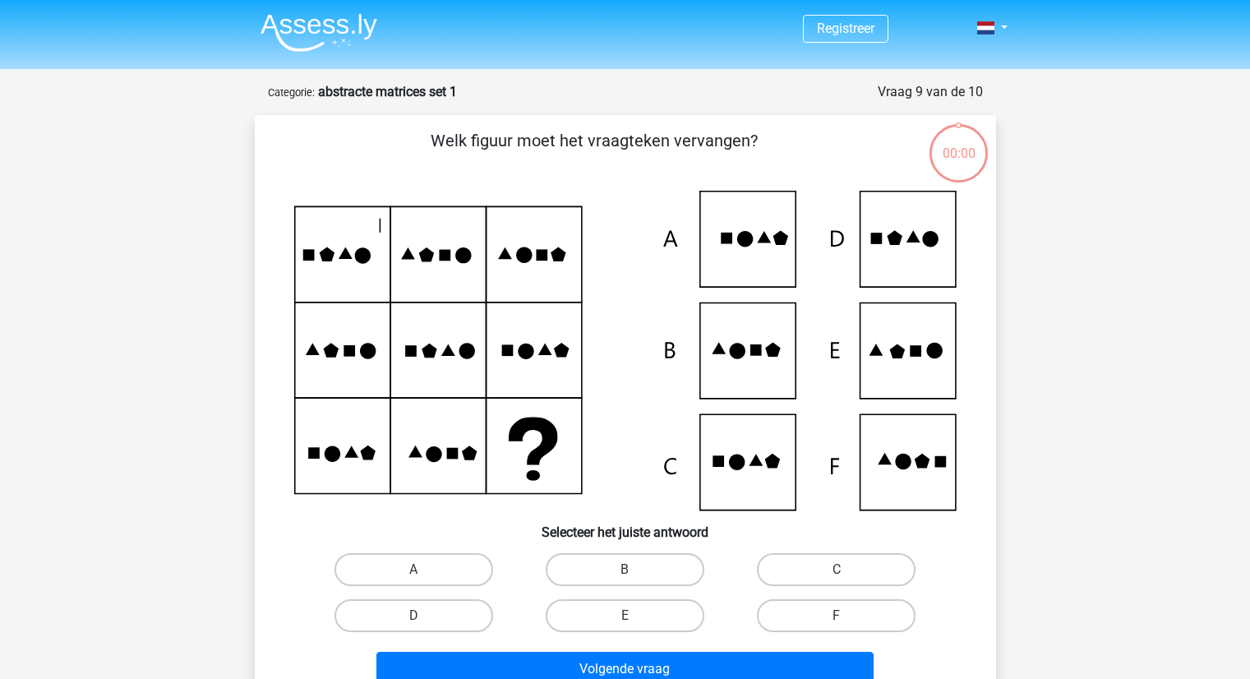
scroll to position [82, 0]
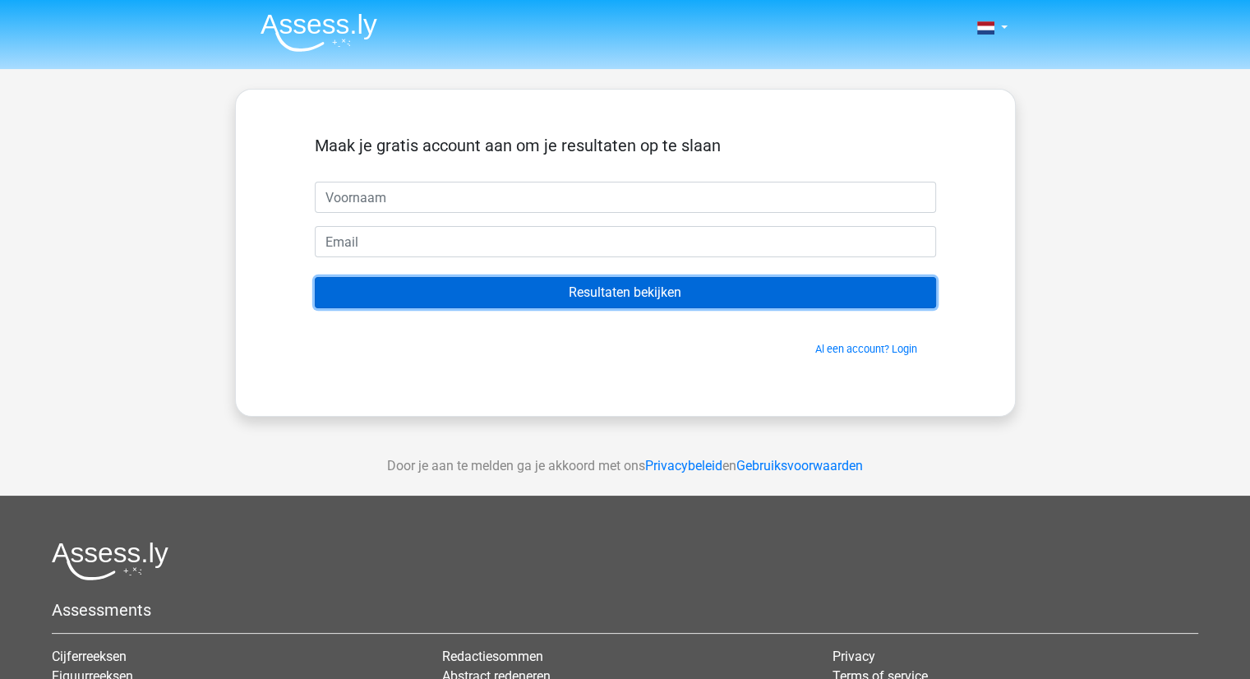
click at [601, 292] on input "Resultaten bekijken" at bounding box center [626, 292] width 622 height 31
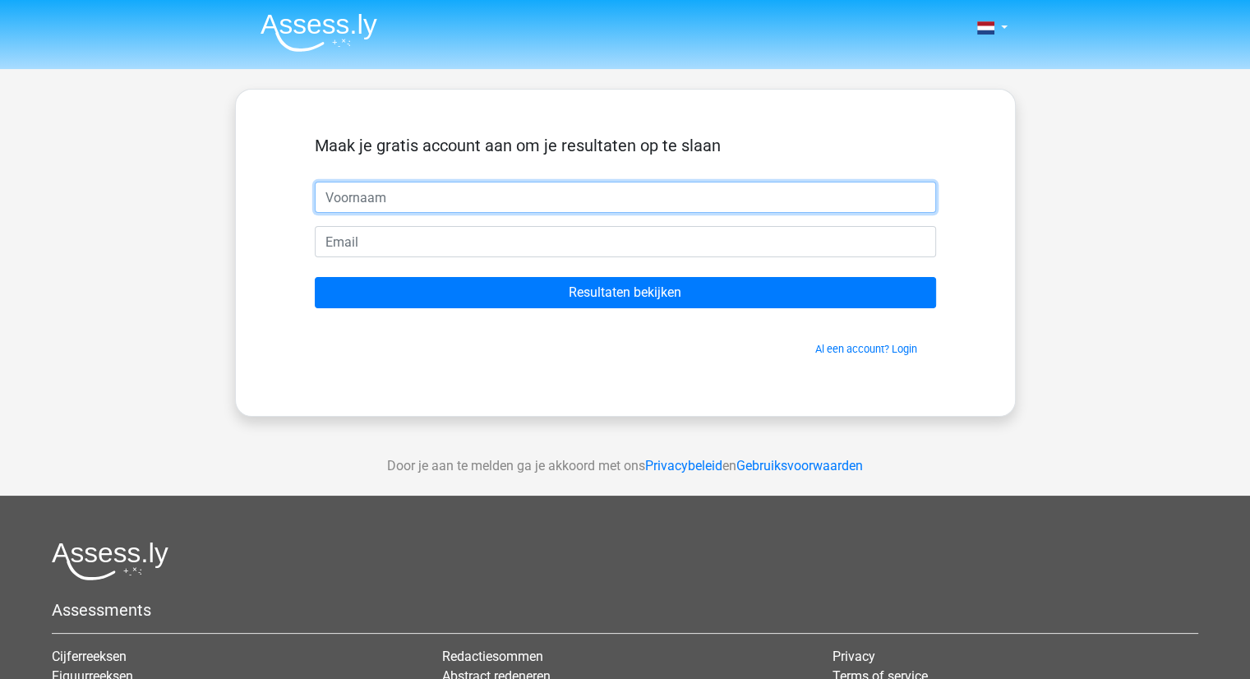
click at [601, 193] on input "text" at bounding box center [626, 197] width 622 height 31
type input "[PERSON_NAME]"
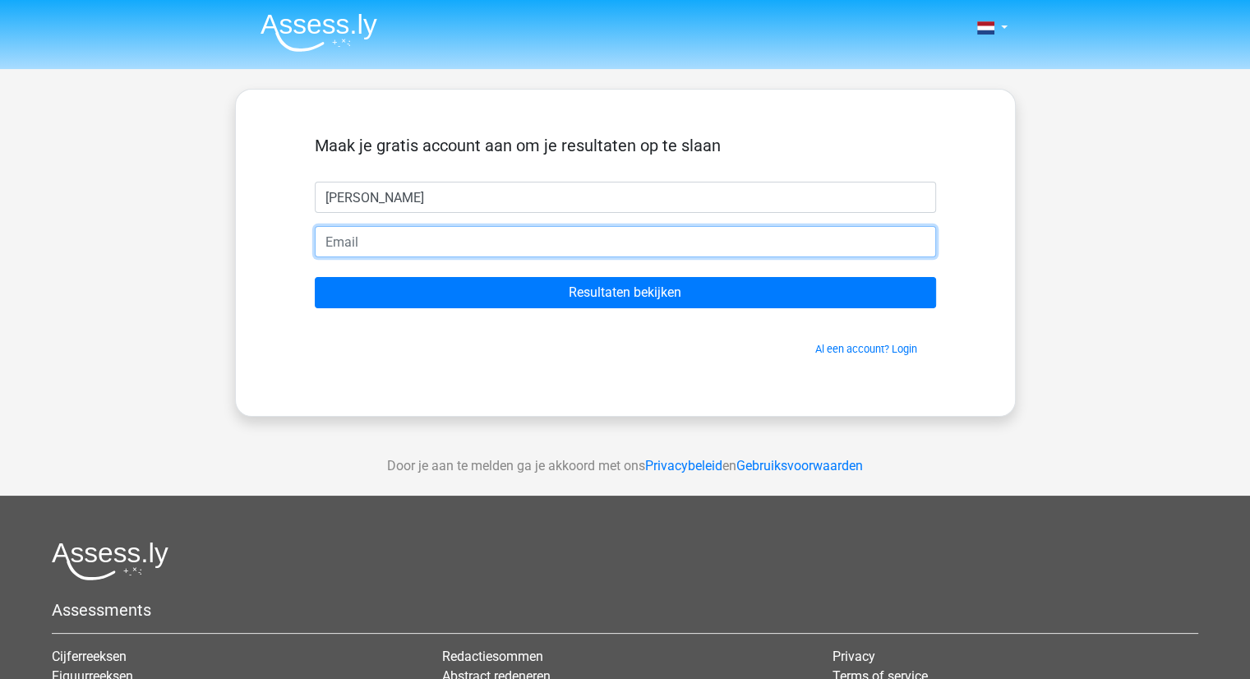
click at [599, 250] on input "email" at bounding box center [626, 241] width 622 height 31
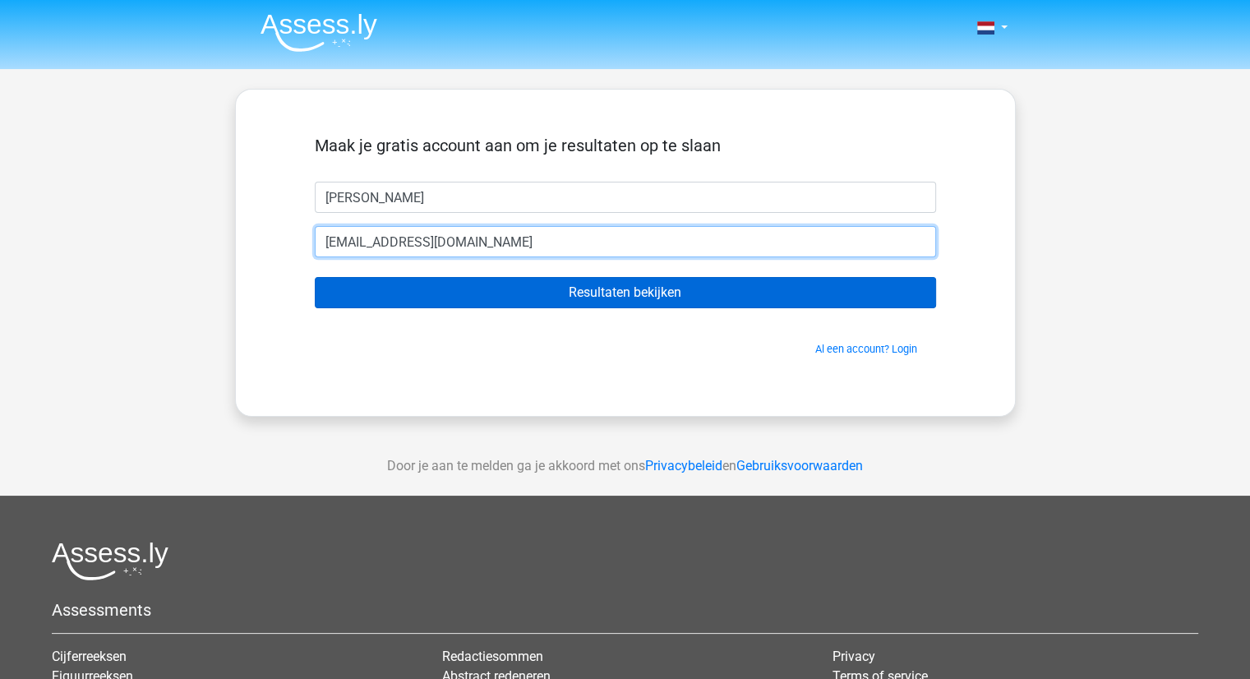
type input "[EMAIL_ADDRESS][DOMAIN_NAME]"
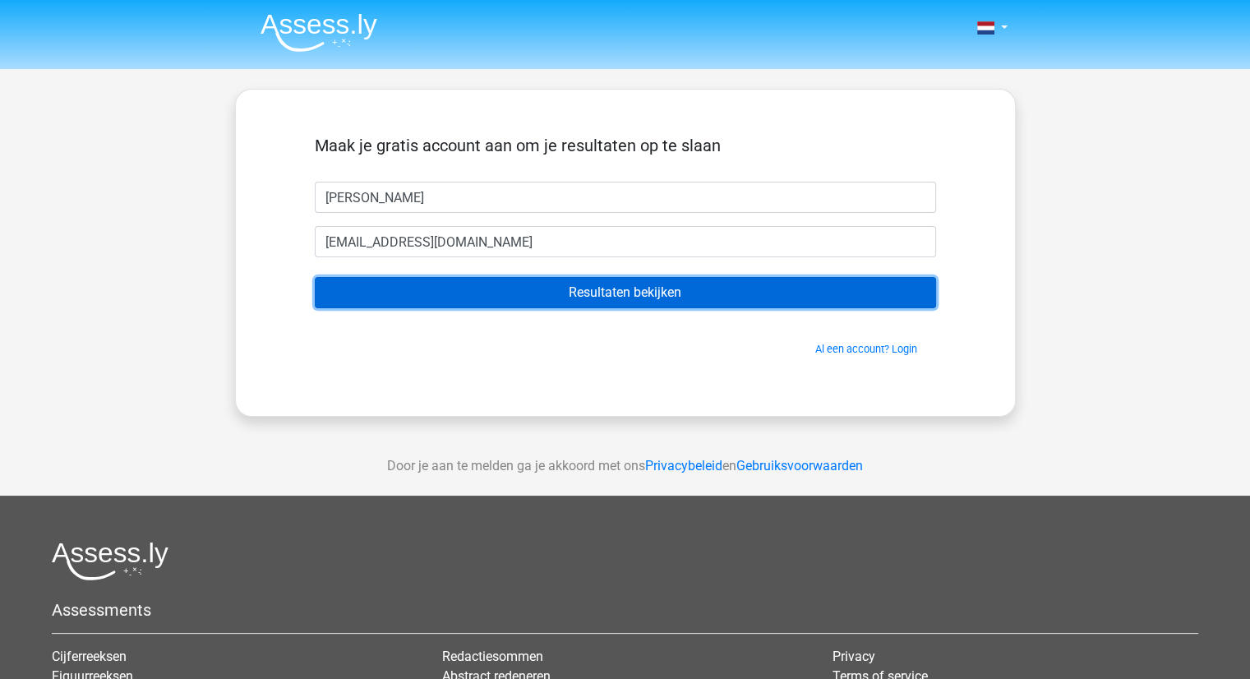
click at [604, 303] on input "Resultaten bekijken" at bounding box center [626, 292] width 622 height 31
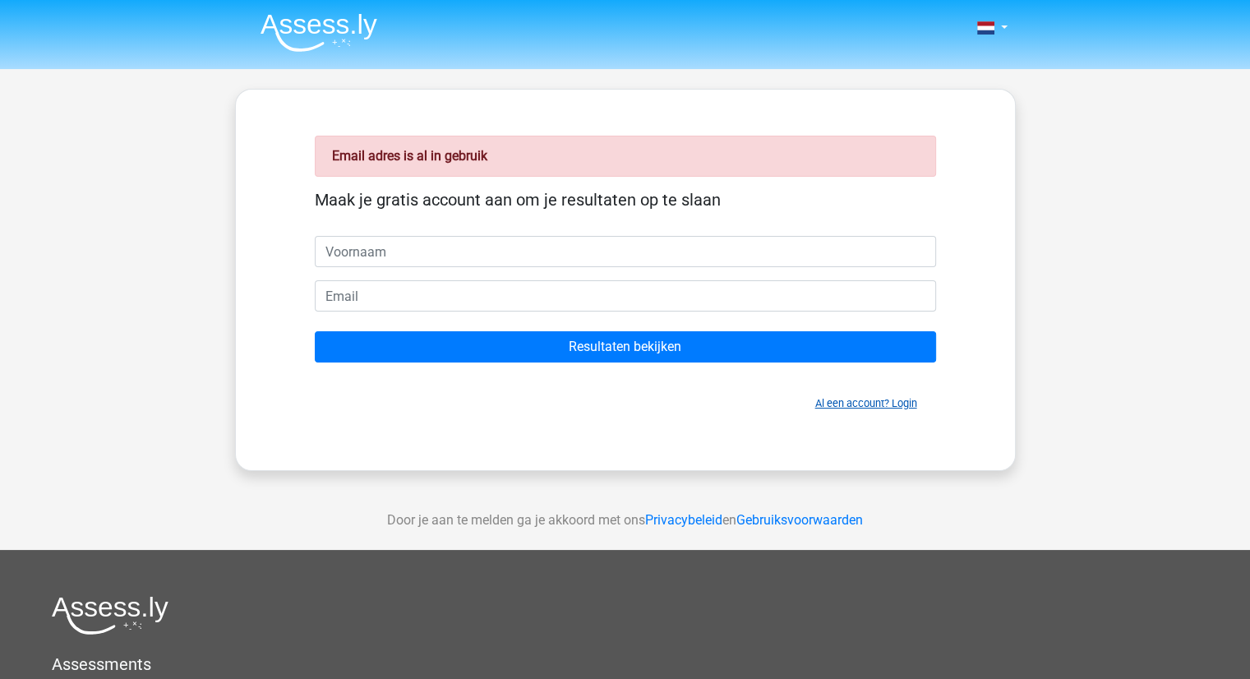
click at [881, 404] on link "Al een account? Login" at bounding box center [867, 403] width 102 height 12
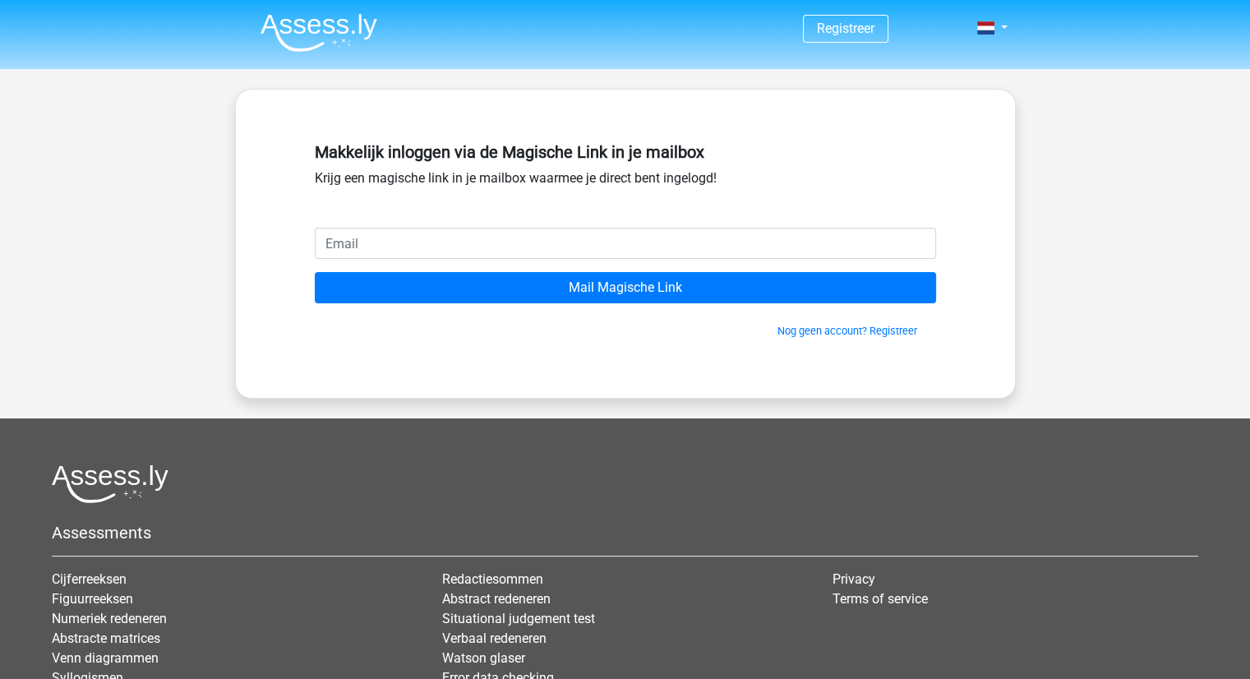
click at [674, 249] on input "email" at bounding box center [626, 243] width 622 height 31
type input "[EMAIL_ADDRESS][DOMAIN_NAME]"
click at [315, 272] on input "Mail Magische Link" at bounding box center [626, 287] width 622 height 31
